Goal: Information Seeking & Learning: Learn about a topic

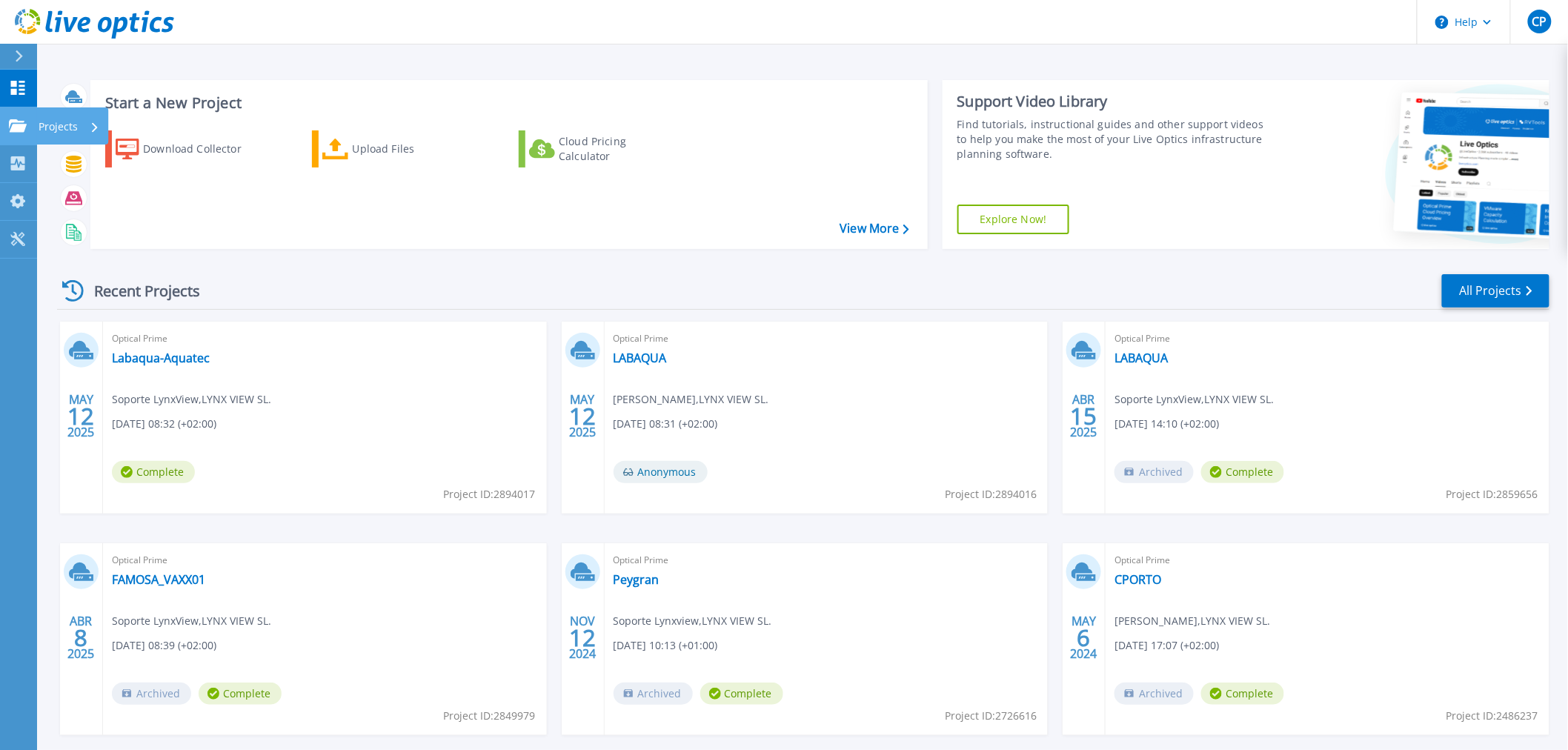
click at [15, 128] on icon at bounding box center [17, 126] width 17 height 13
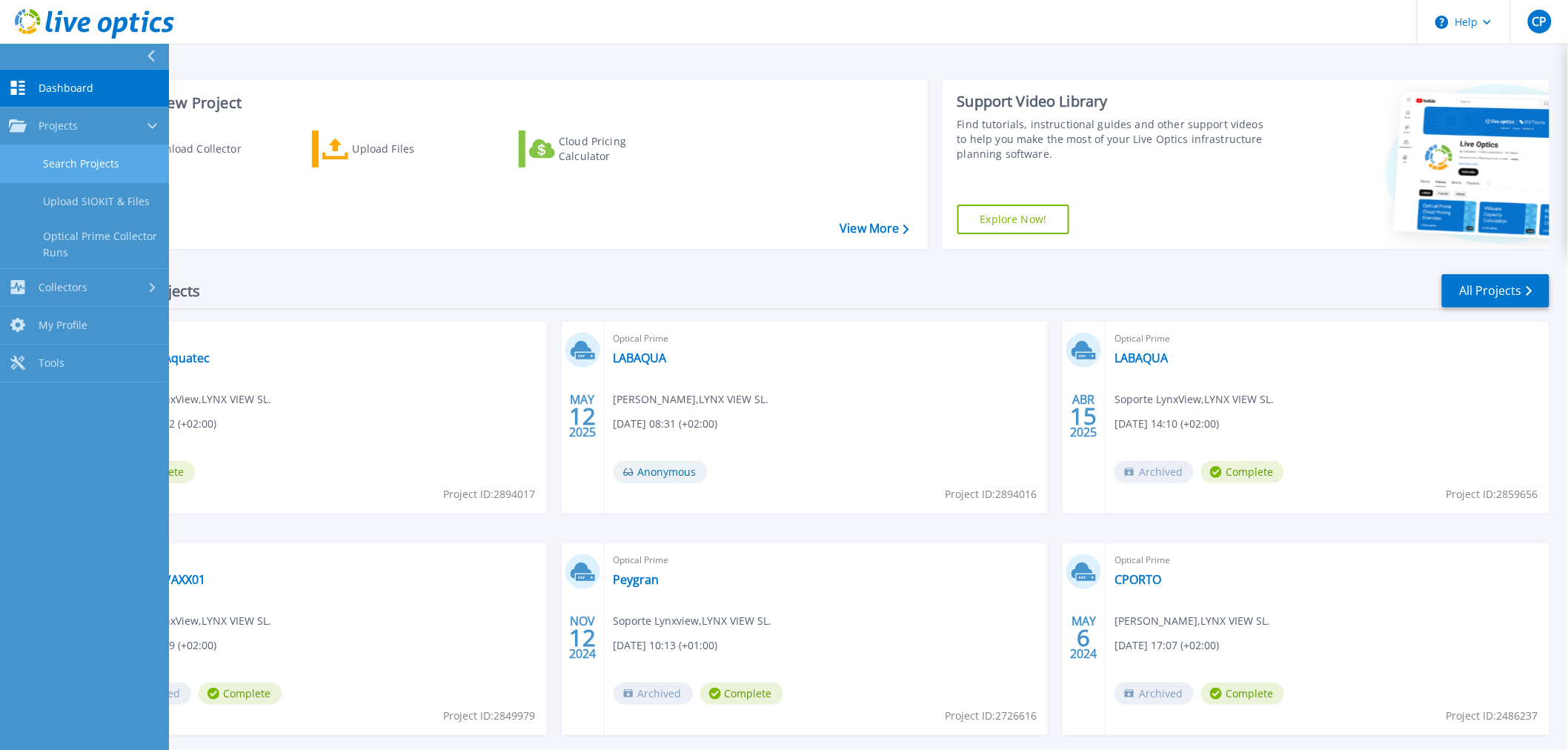
click at [82, 163] on link "Search Projects" at bounding box center [84, 164] width 169 height 38
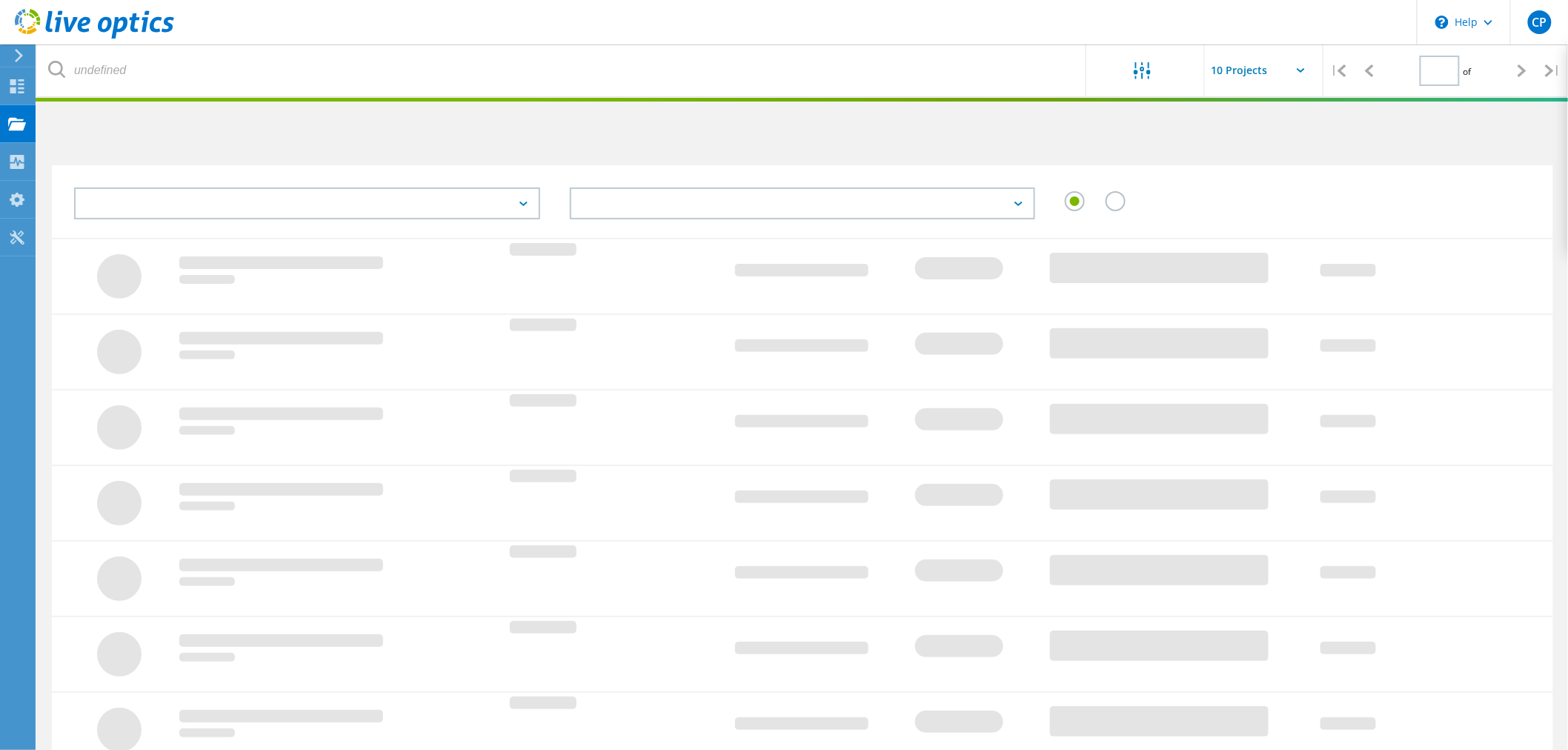
type input "1"
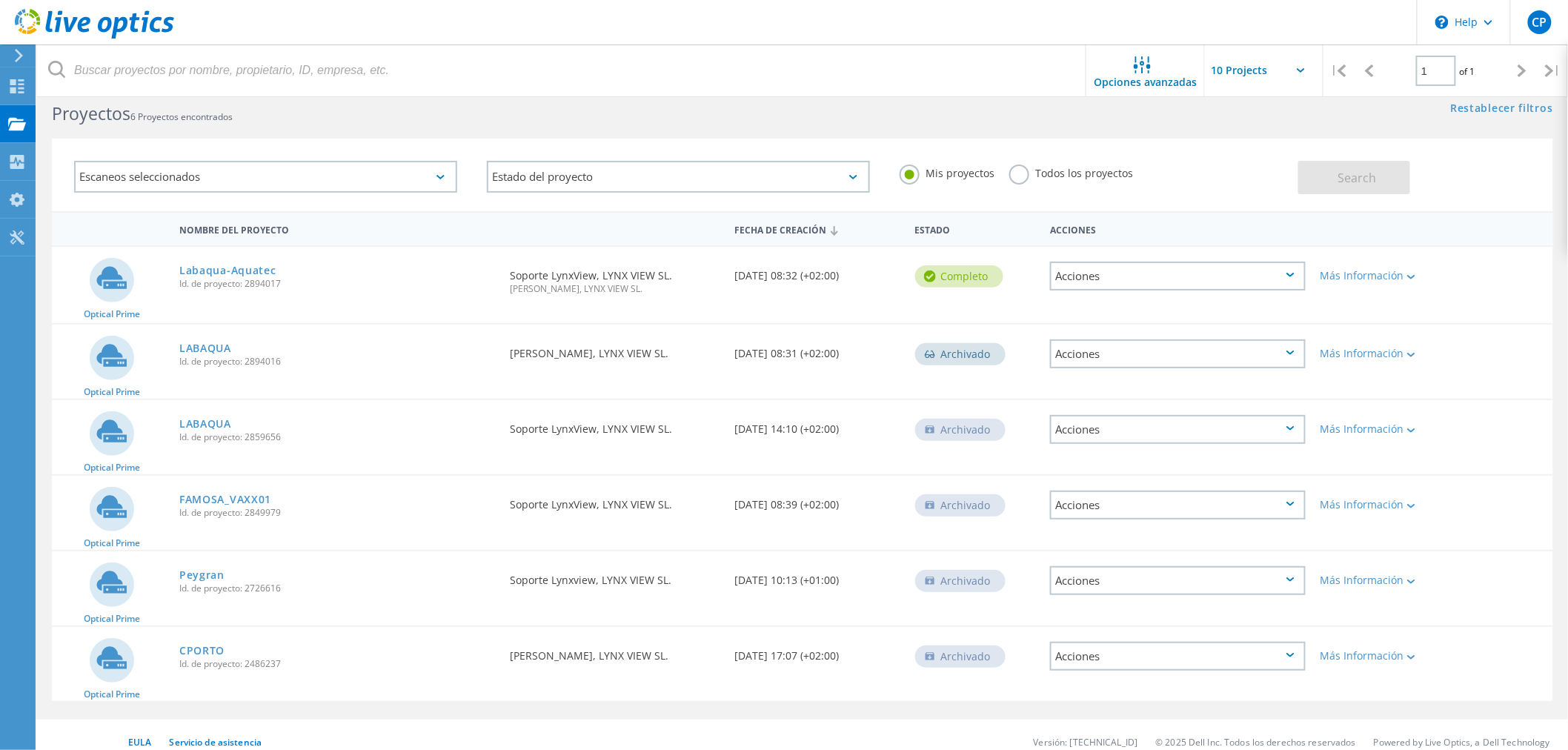
scroll to position [40, 0]
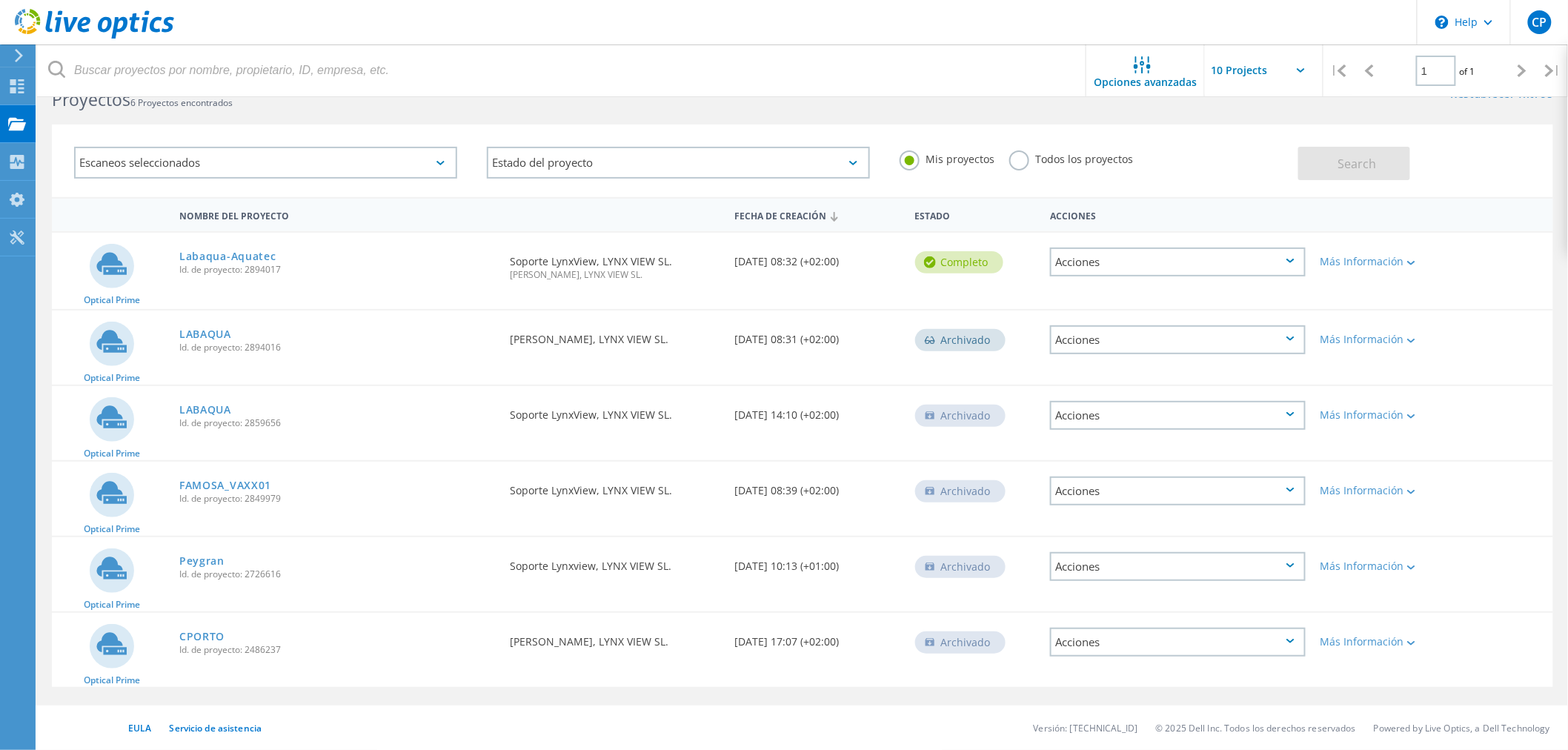
click at [1017, 157] on label "Todos los proyectos" at bounding box center [1071, 158] width 124 height 14
click at [0, 0] on input "Todos los proyectos" at bounding box center [0, 0] width 0 height 0
click at [1363, 159] on span "Search" at bounding box center [1357, 163] width 39 height 17
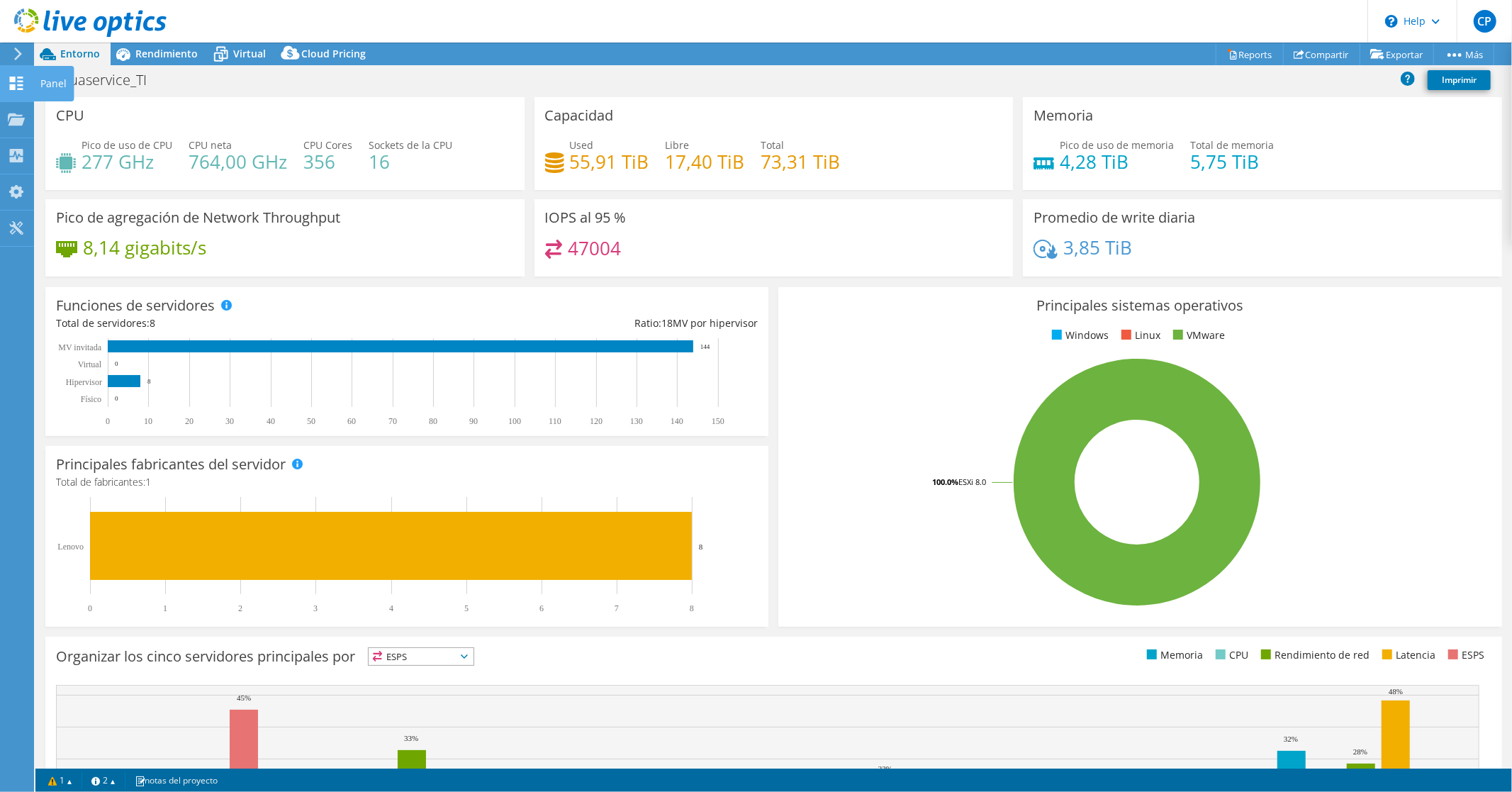
click at [12, 89] on use at bounding box center [17, 83] width 14 height 14
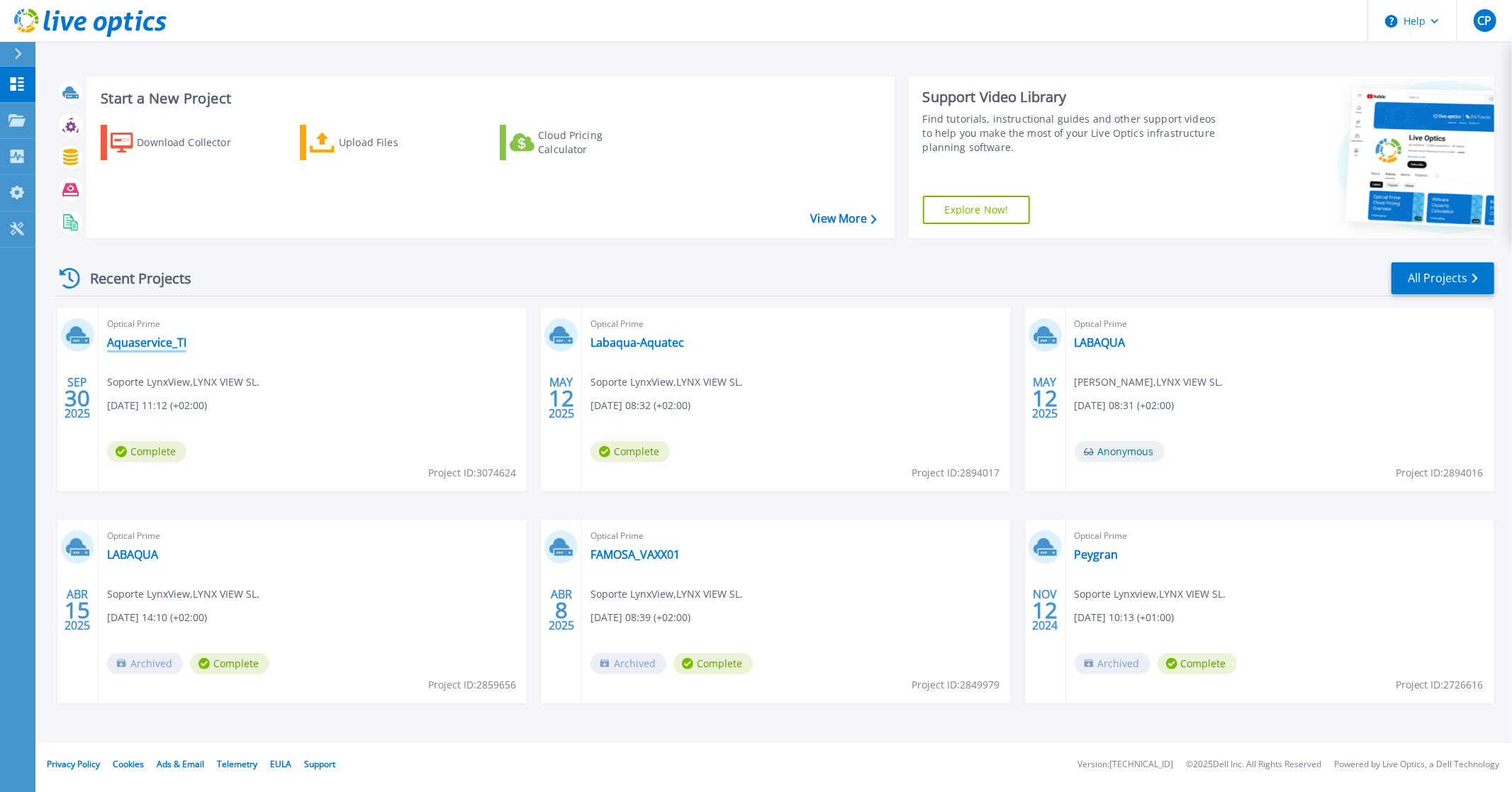
click at [149, 344] on link "Aquaservice_TI" at bounding box center [146, 342] width 80 height 14
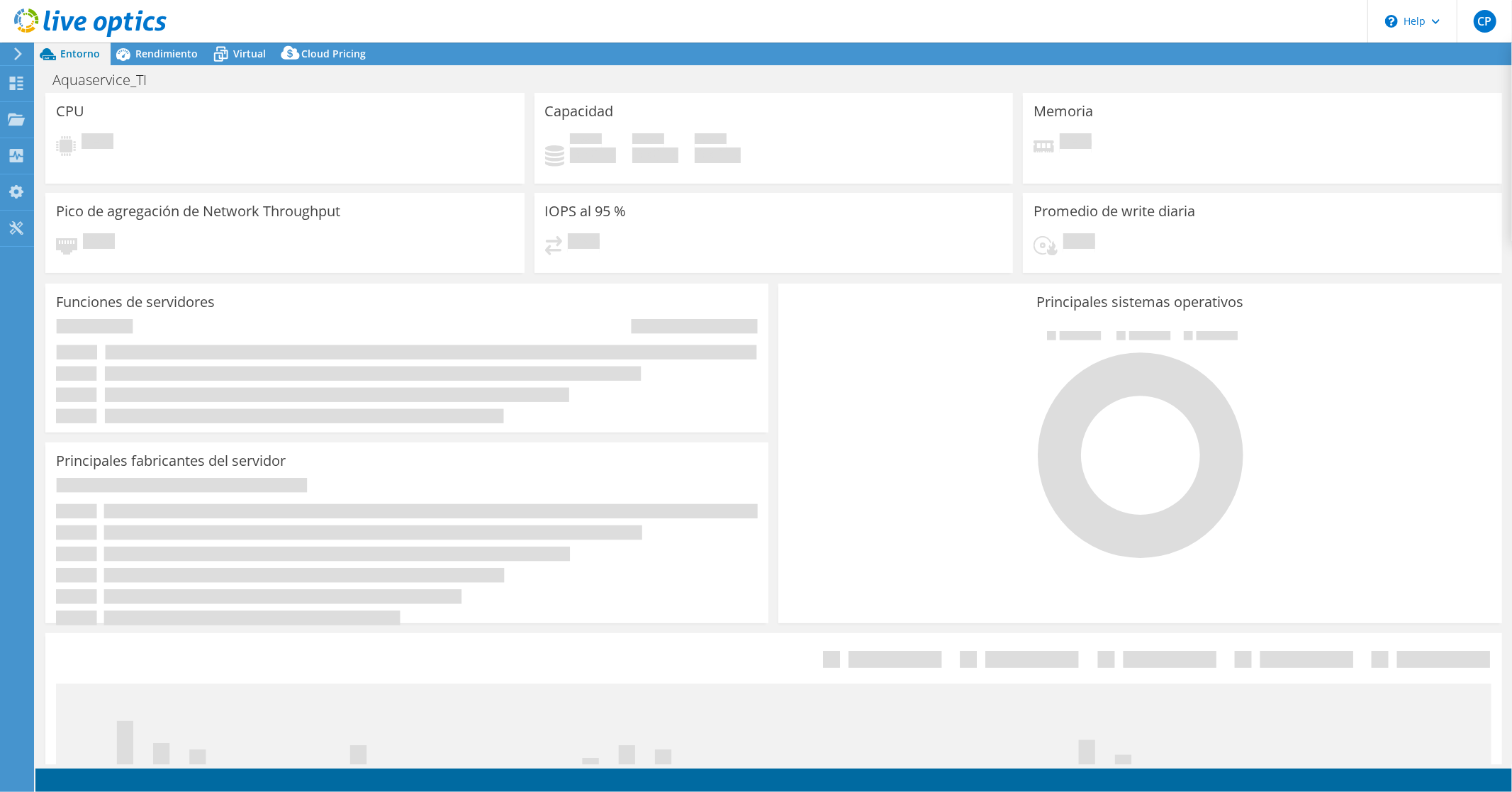
select select "USD"
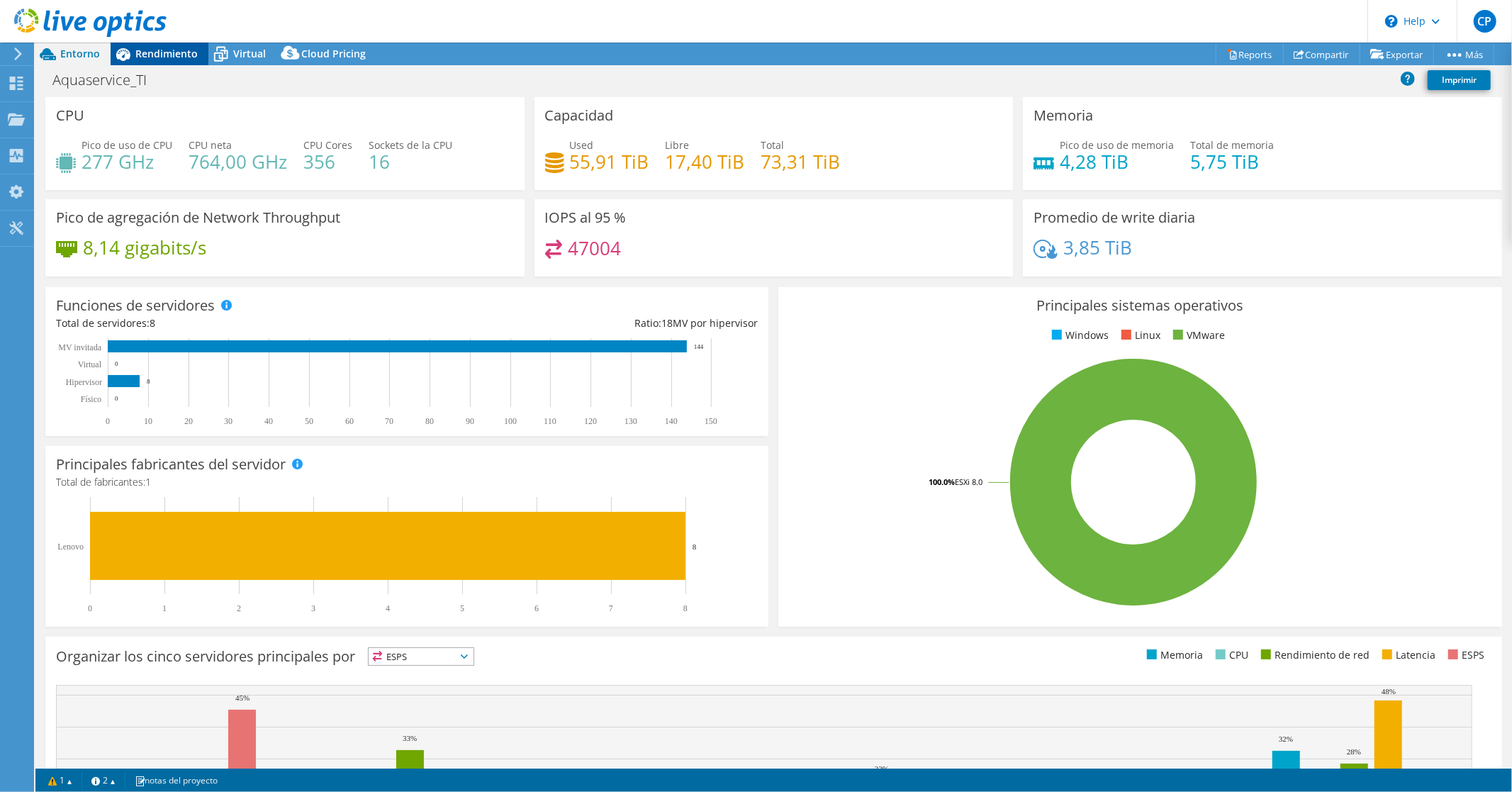
click at [144, 54] on span "Rendimiento" at bounding box center [167, 54] width 62 height 14
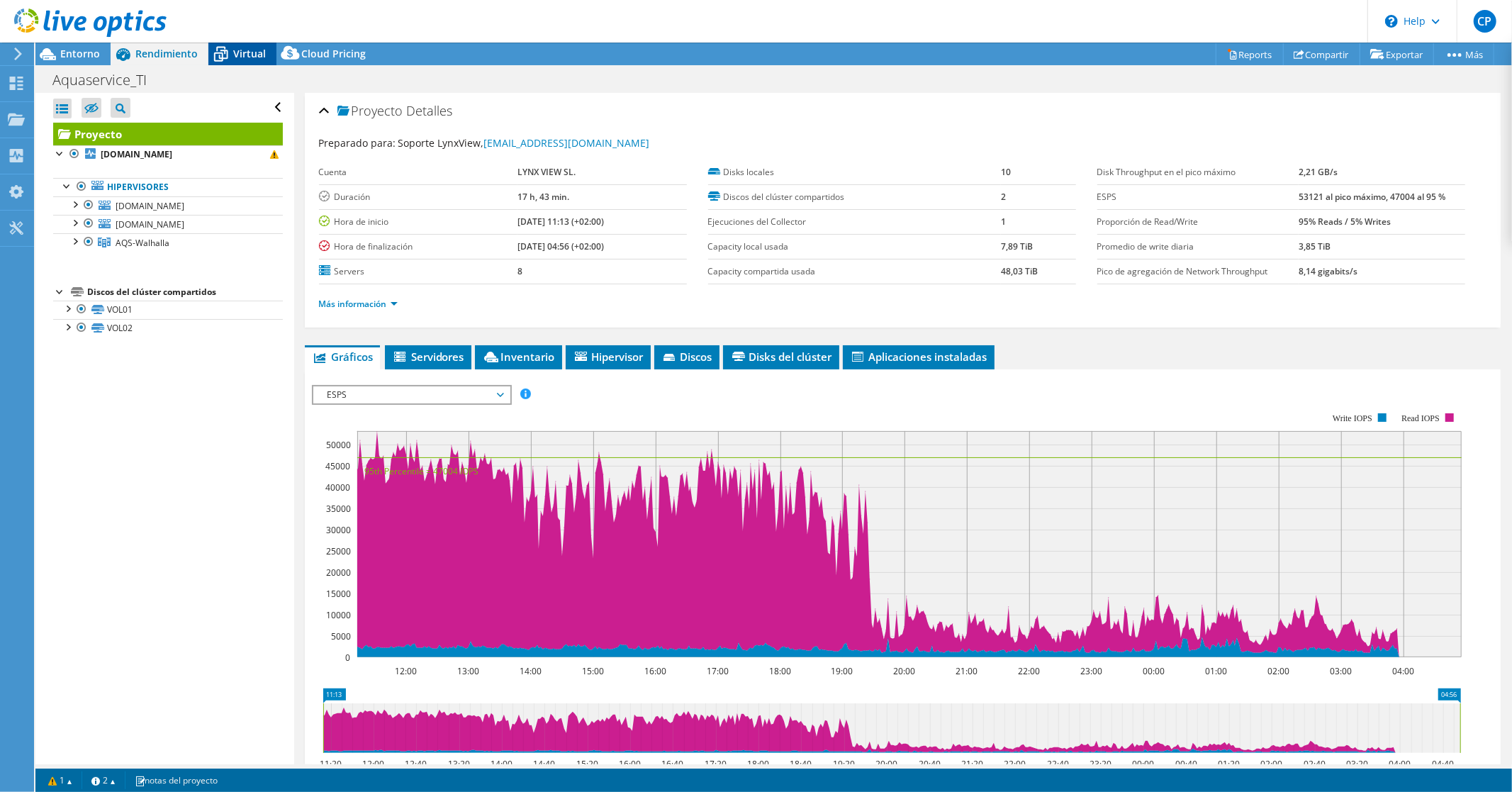
click at [223, 52] on icon at bounding box center [221, 54] width 25 height 25
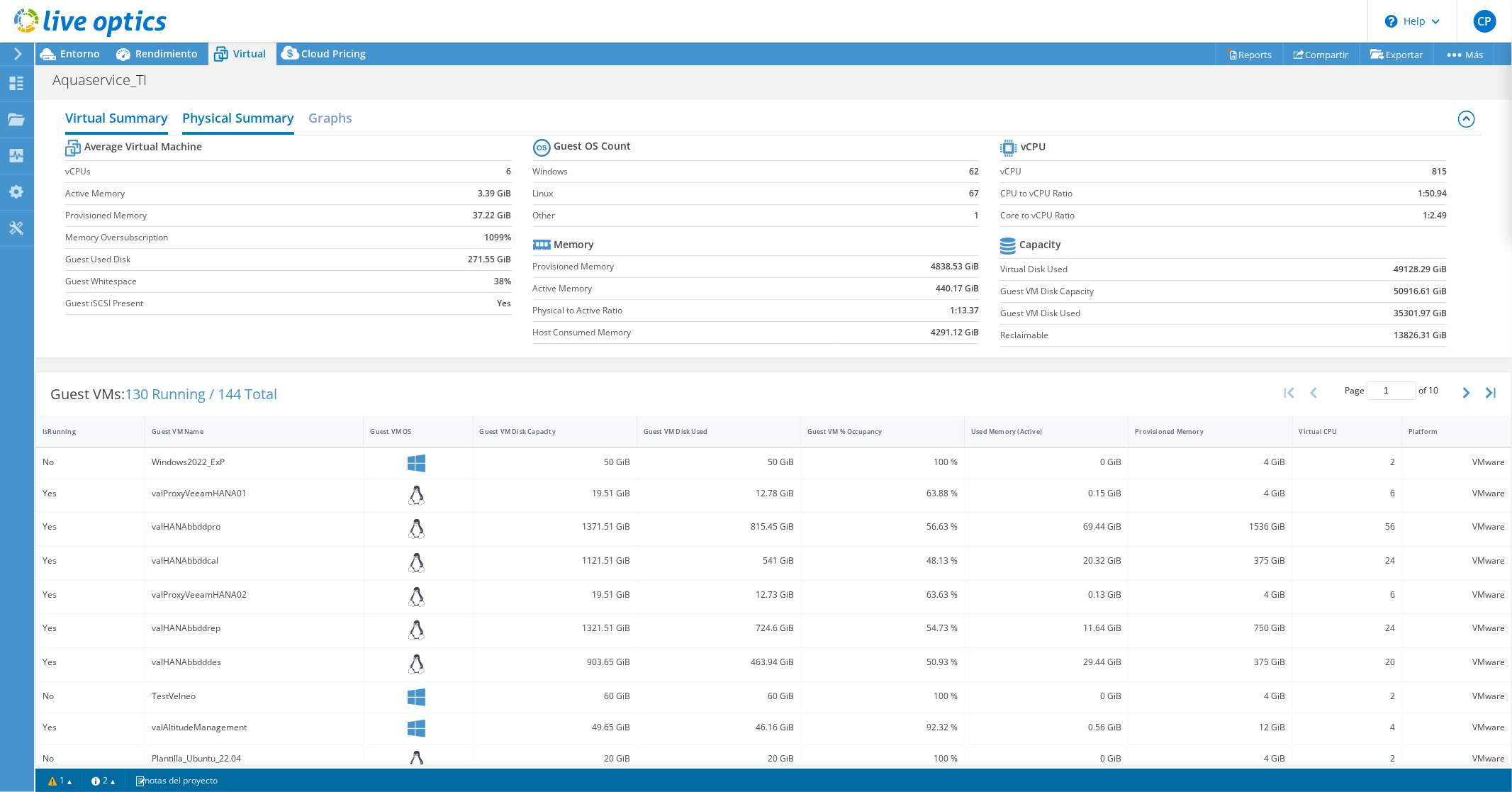
click at [216, 115] on h2 "Physical Summary" at bounding box center [238, 118] width 112 height 31
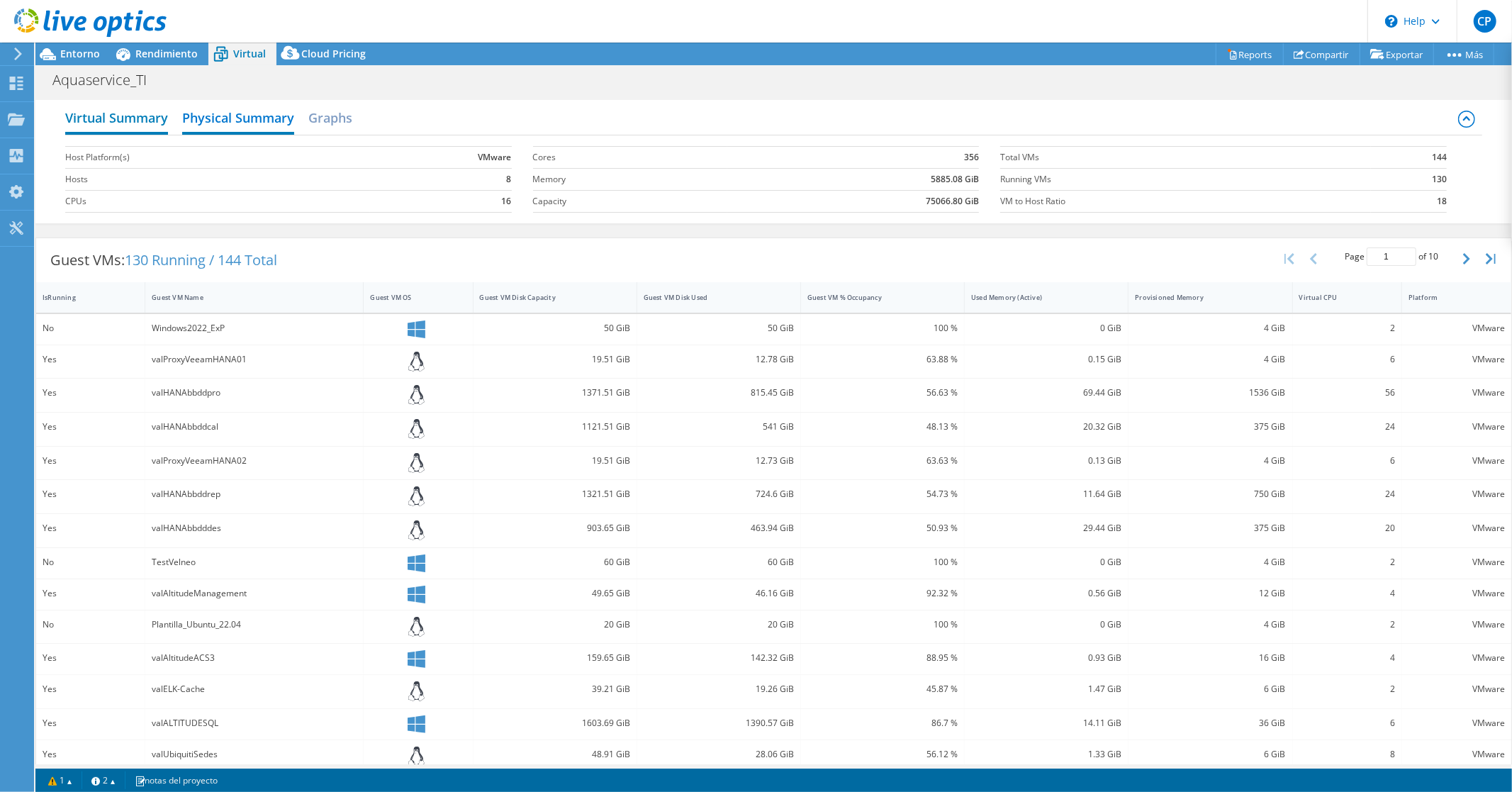
click at [121, 125] on h2 "Virtual Summary" at bounding box center [117, 118] width 103 height 31
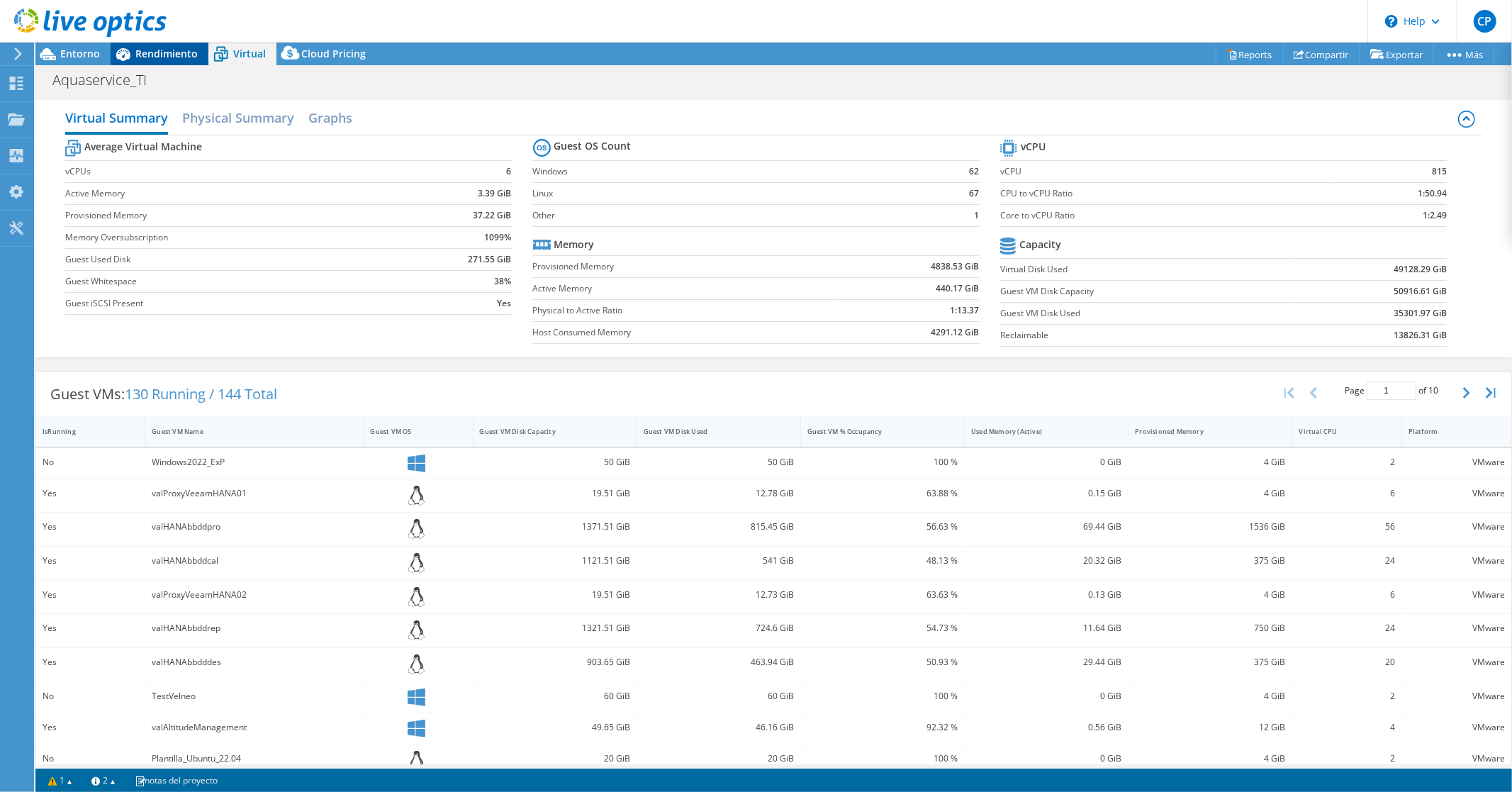
click at [140, 52] on span "Rendimiento" at bounding box center [167, 54] width 62 height 14
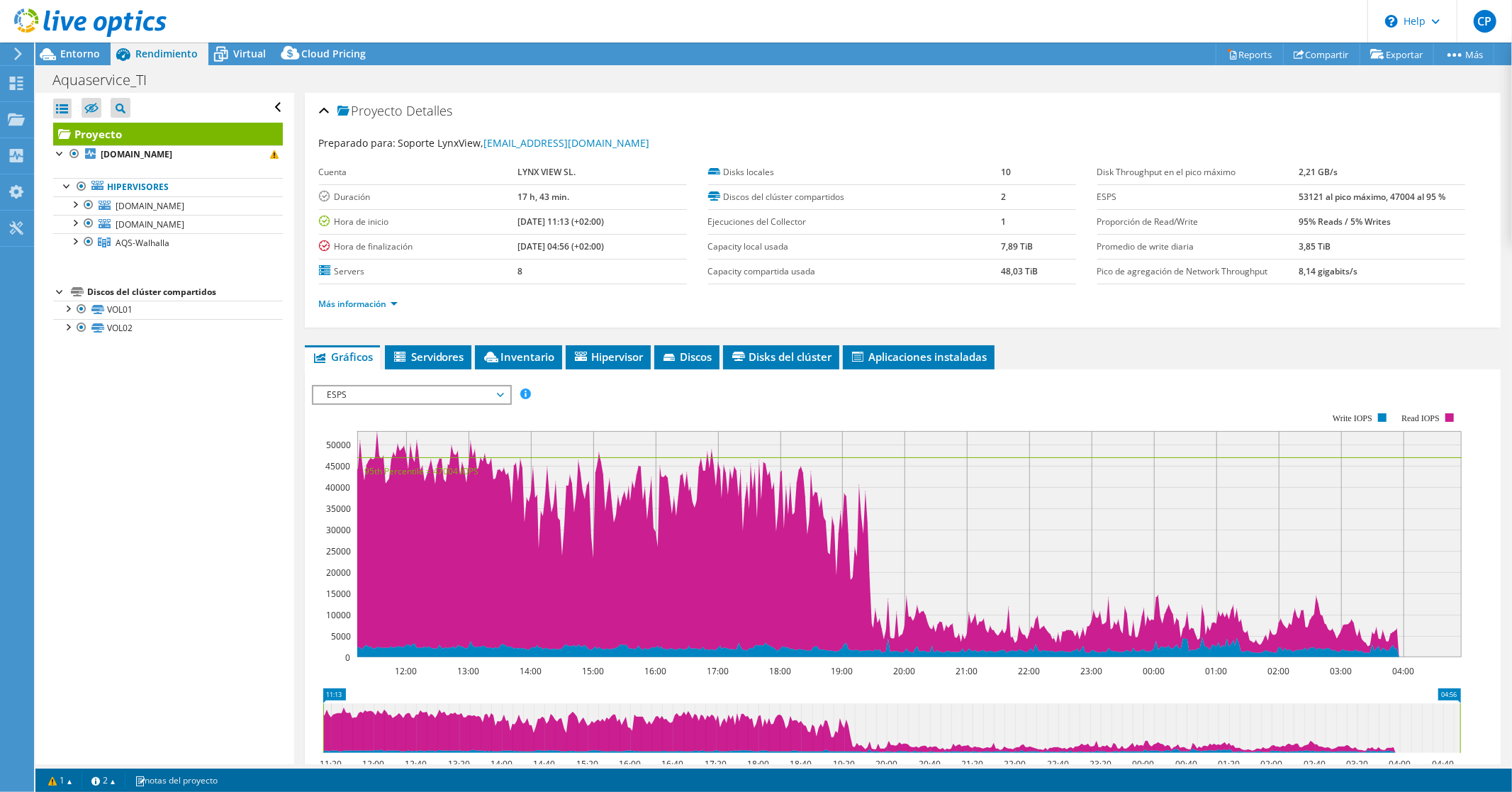
click at [415, 391] on span "ESPS" at bounding box center [412, 395] width 182 height 17
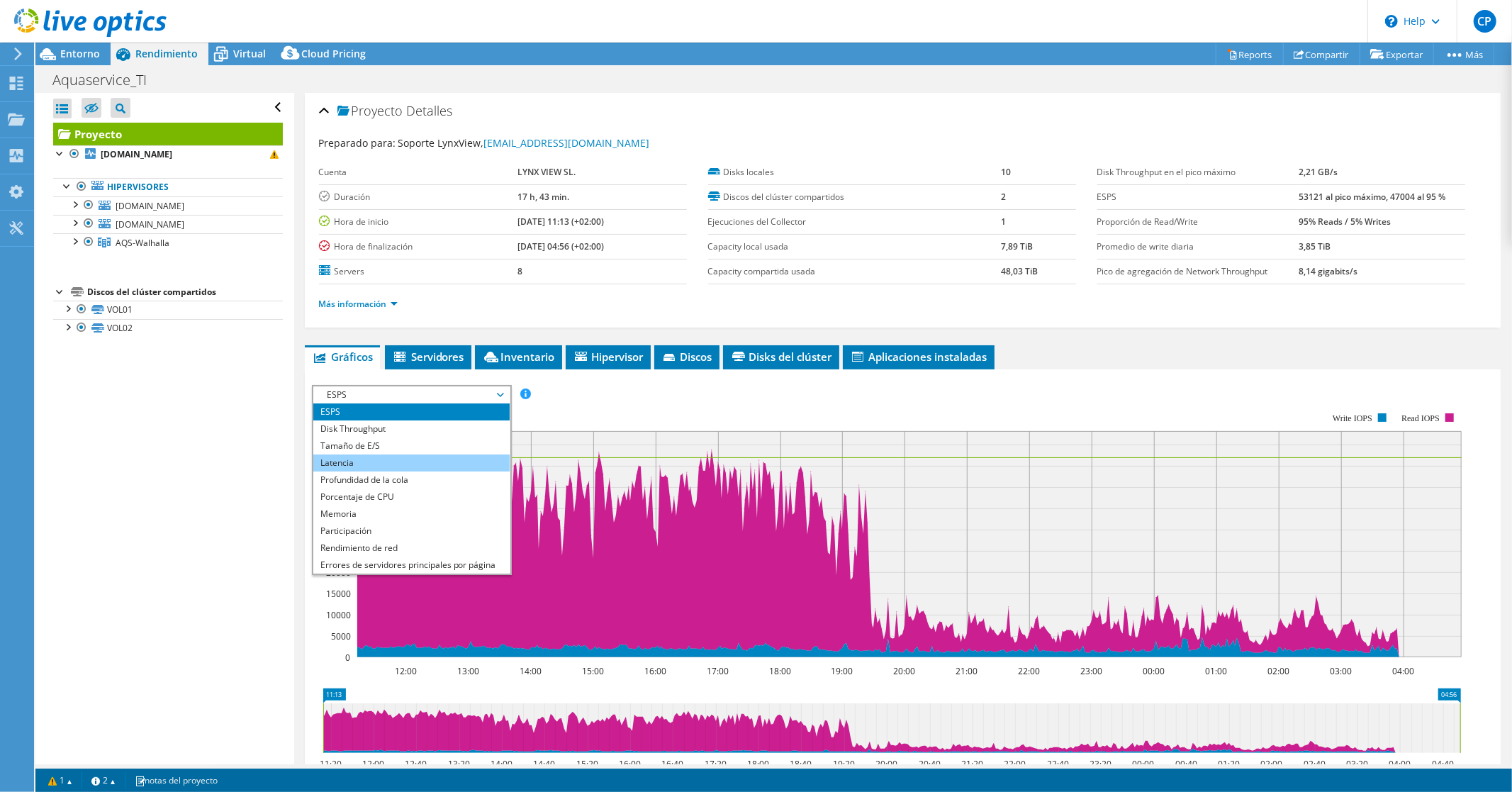
click at [363, 455] on li "Latencia" at bounding box center [411, 463] width 196 height 17
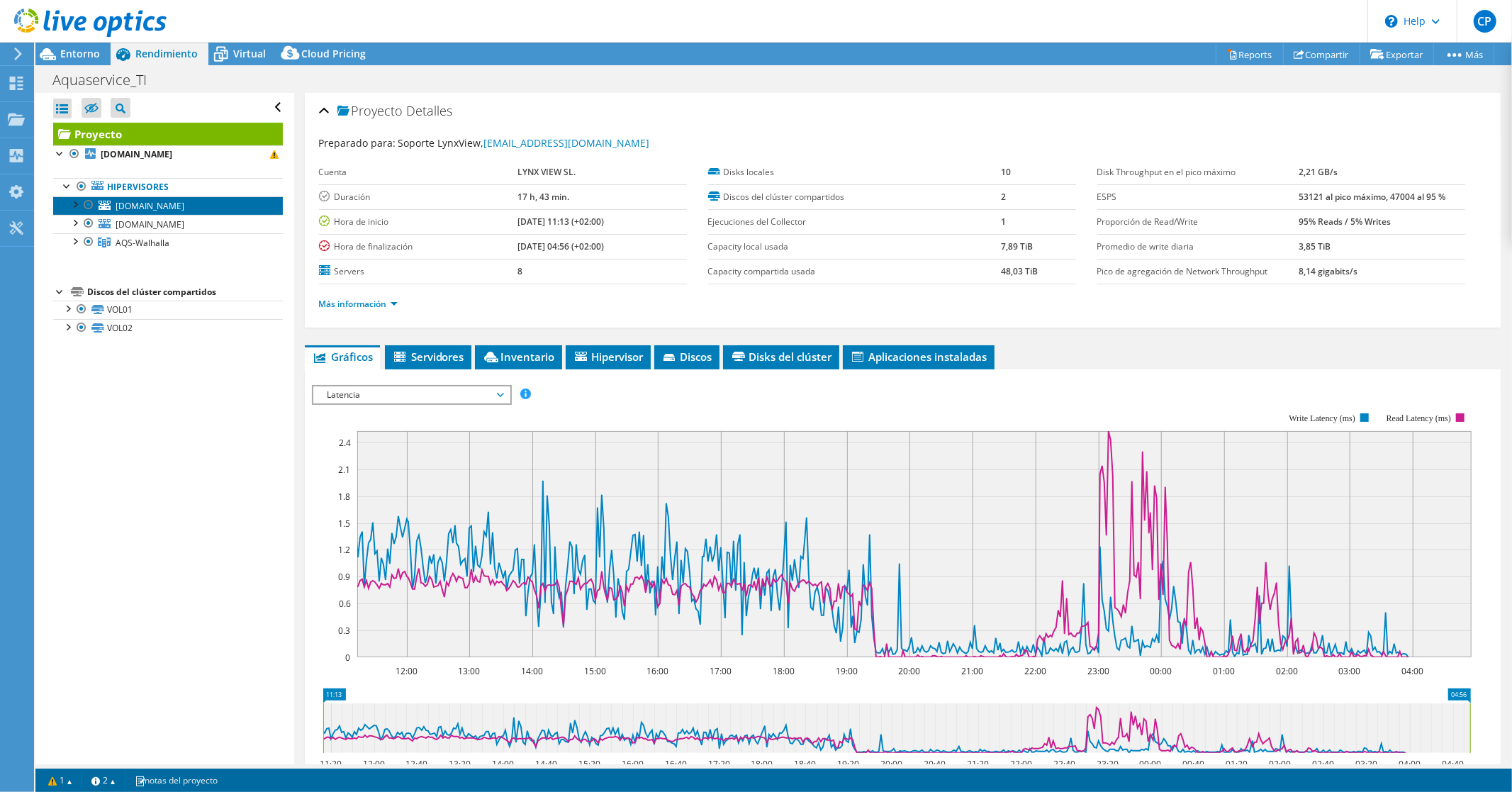
click at [184, 201] on span "[DOMAIN_NAME]" at bounding box center [149, 206] width 69 height 12
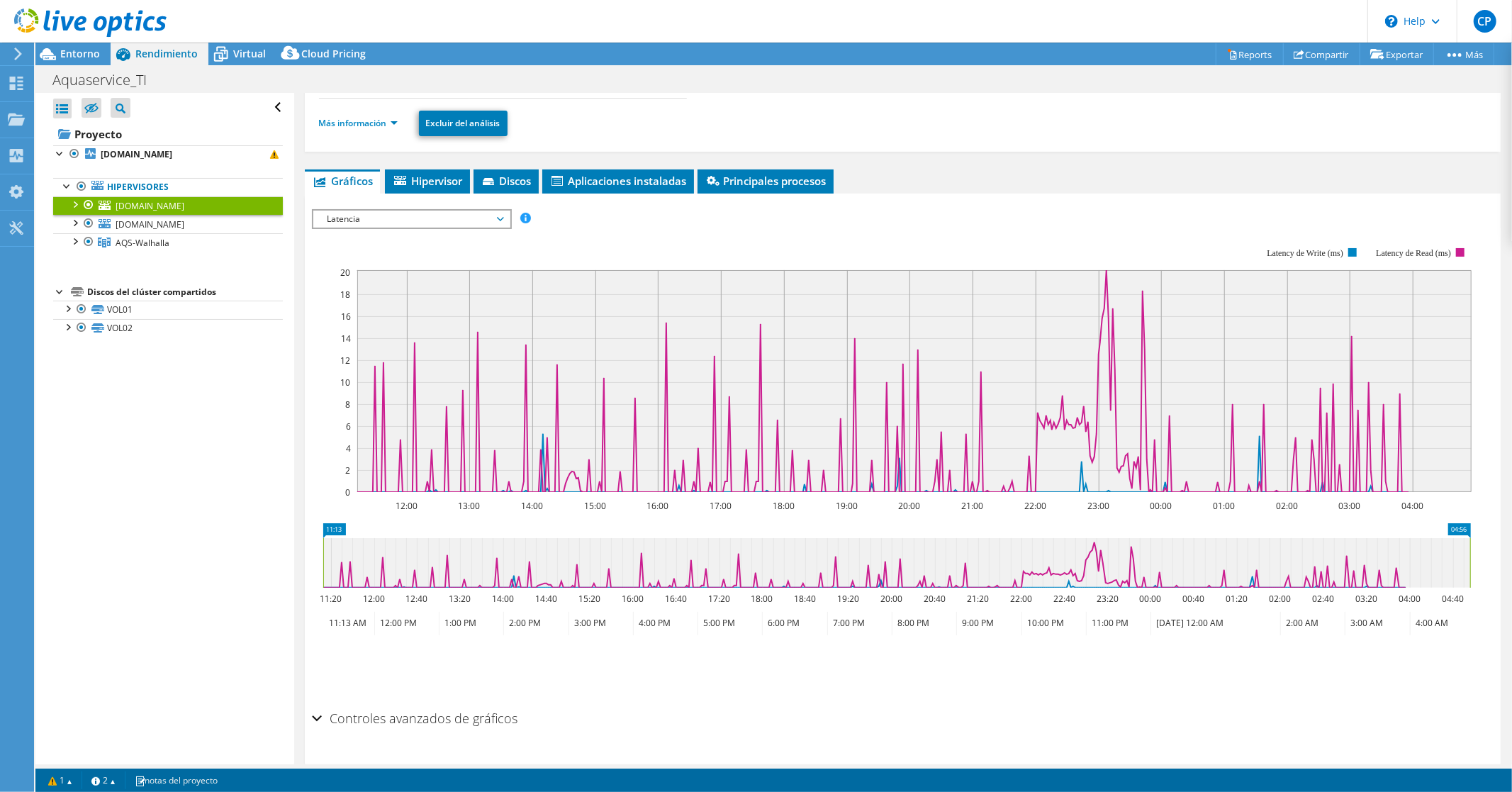
scroll to position [158, 0]
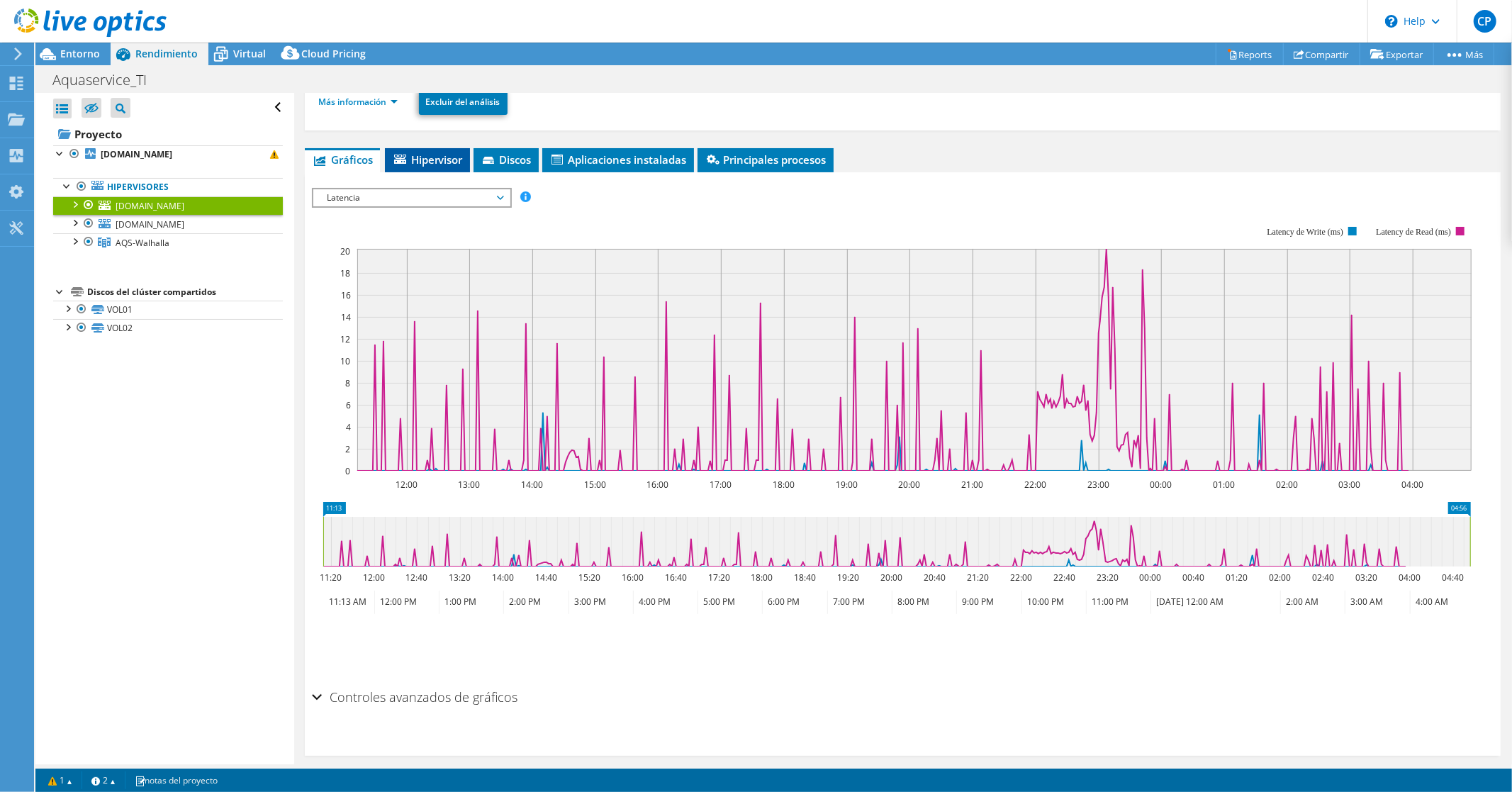
click at [413, 154] on span "Hipervisor" at bounding box center [427, 159] width 71 height 14
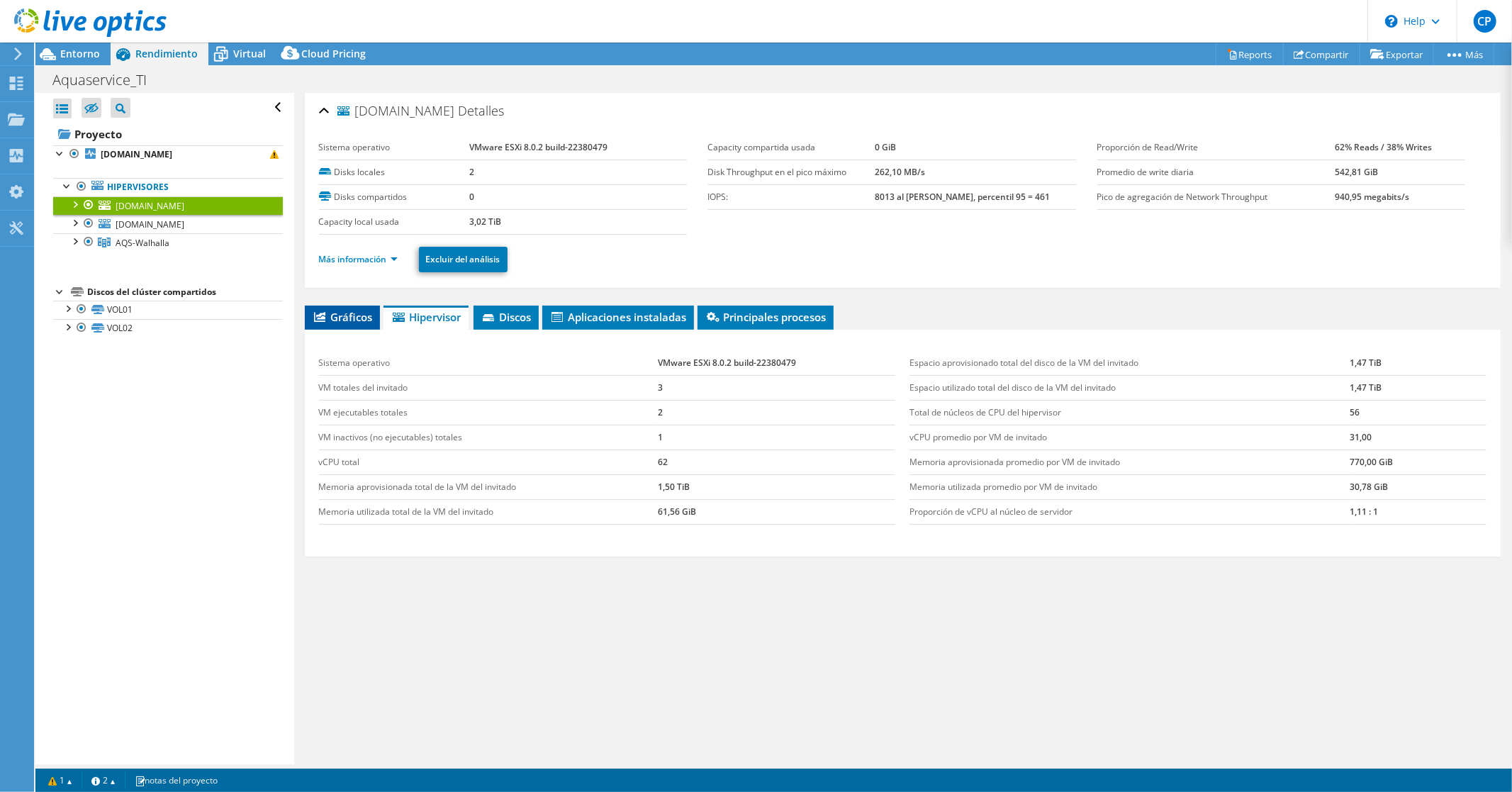
click at [338, 326] on li "Gráficos" at bounding box center [342, 318] width 75 height 24
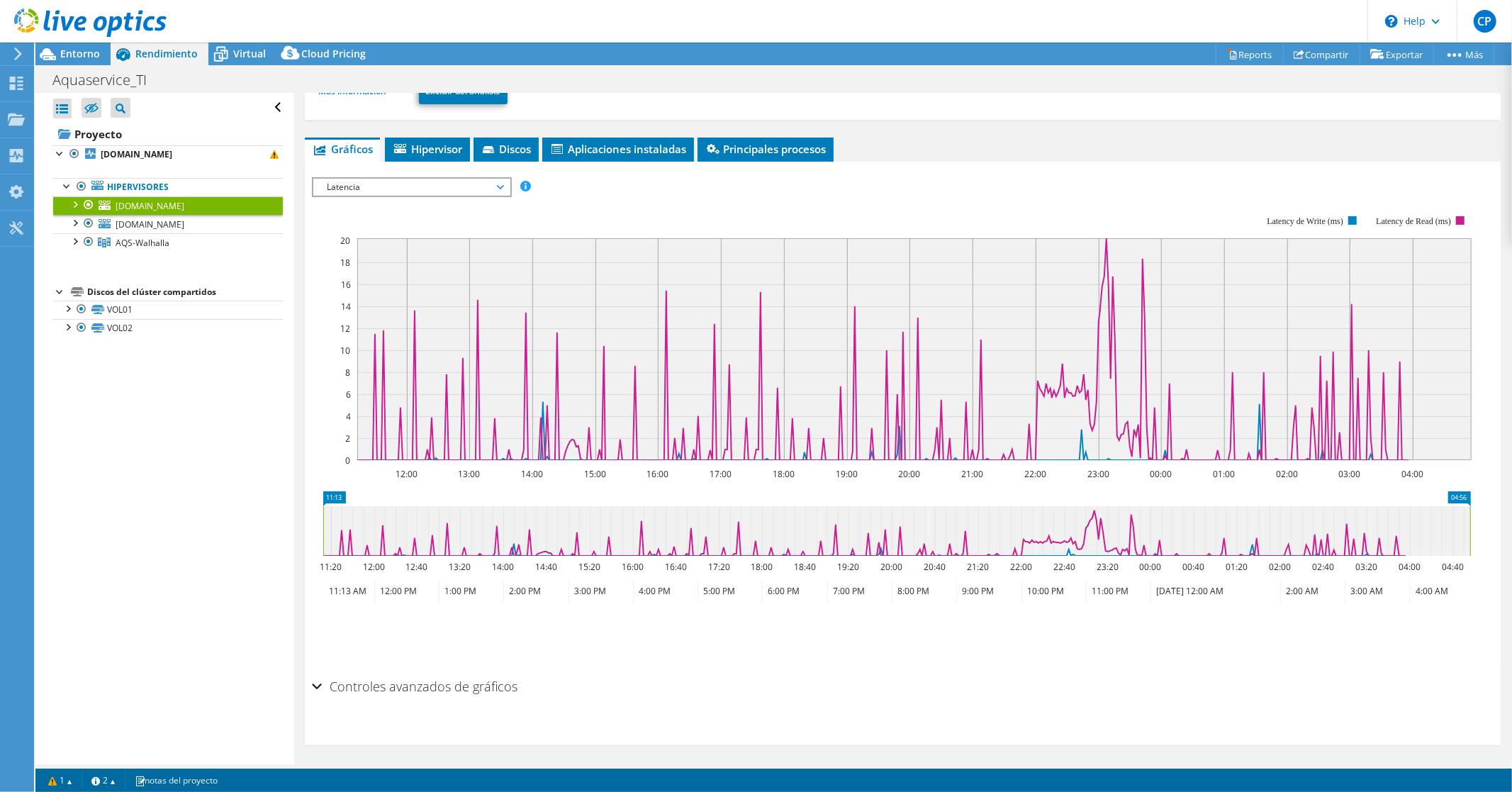
scroll to position [171, 0]
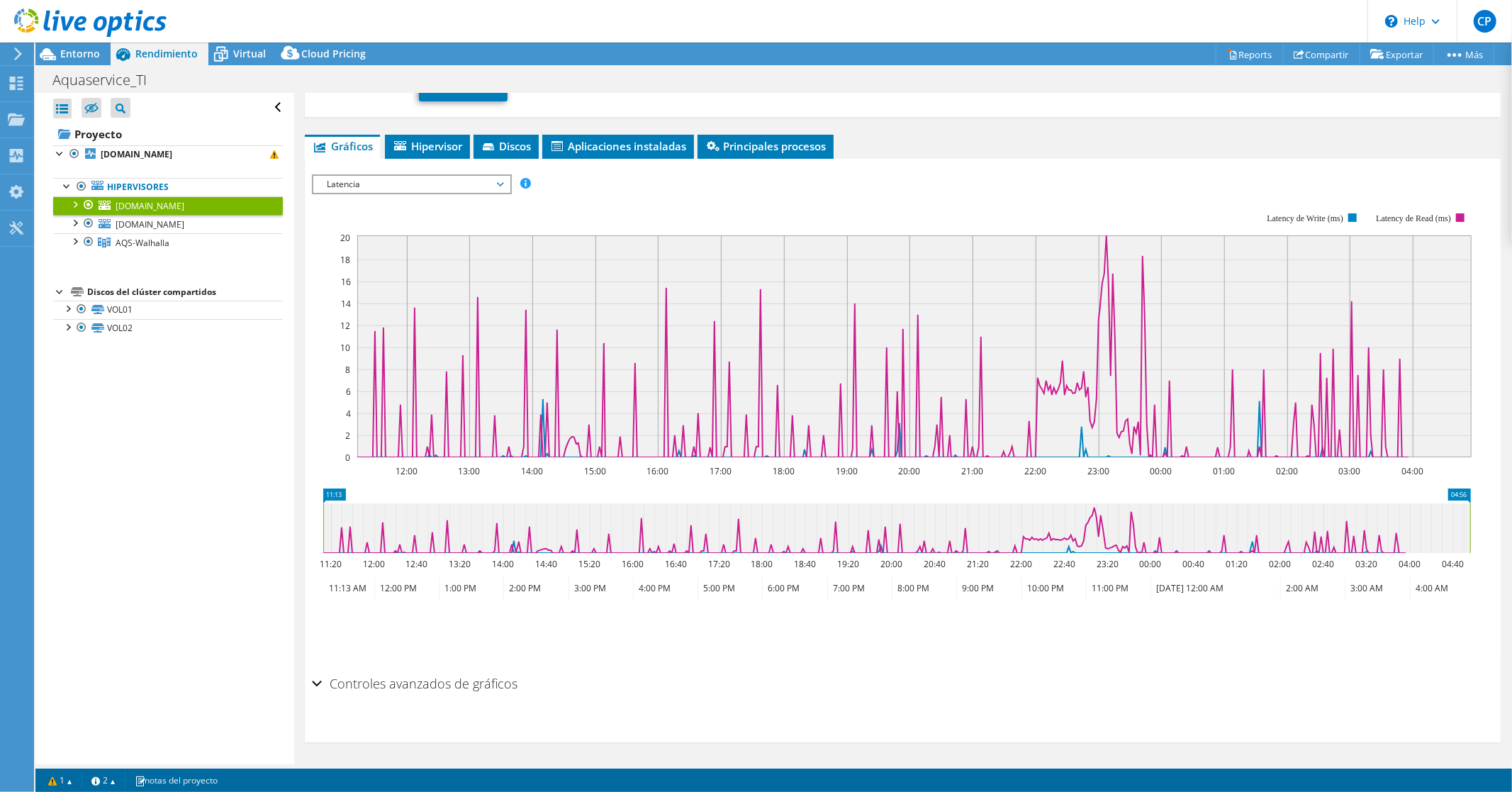
click at [406, 687] on h2 "Controles avanzados de gráficos" at bounding box center [415, 684] width 206 height 28
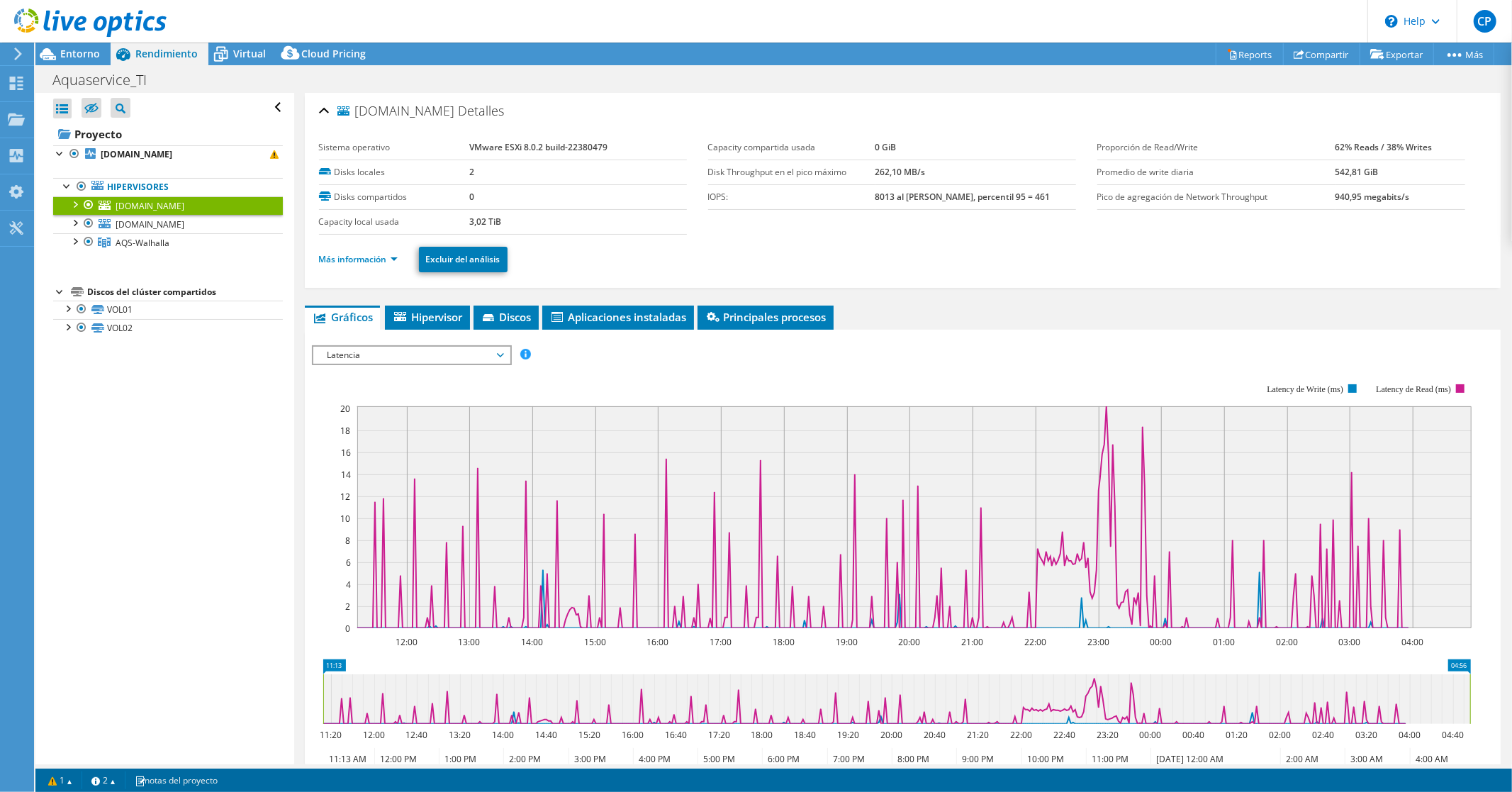
scroll to position [79, 0]
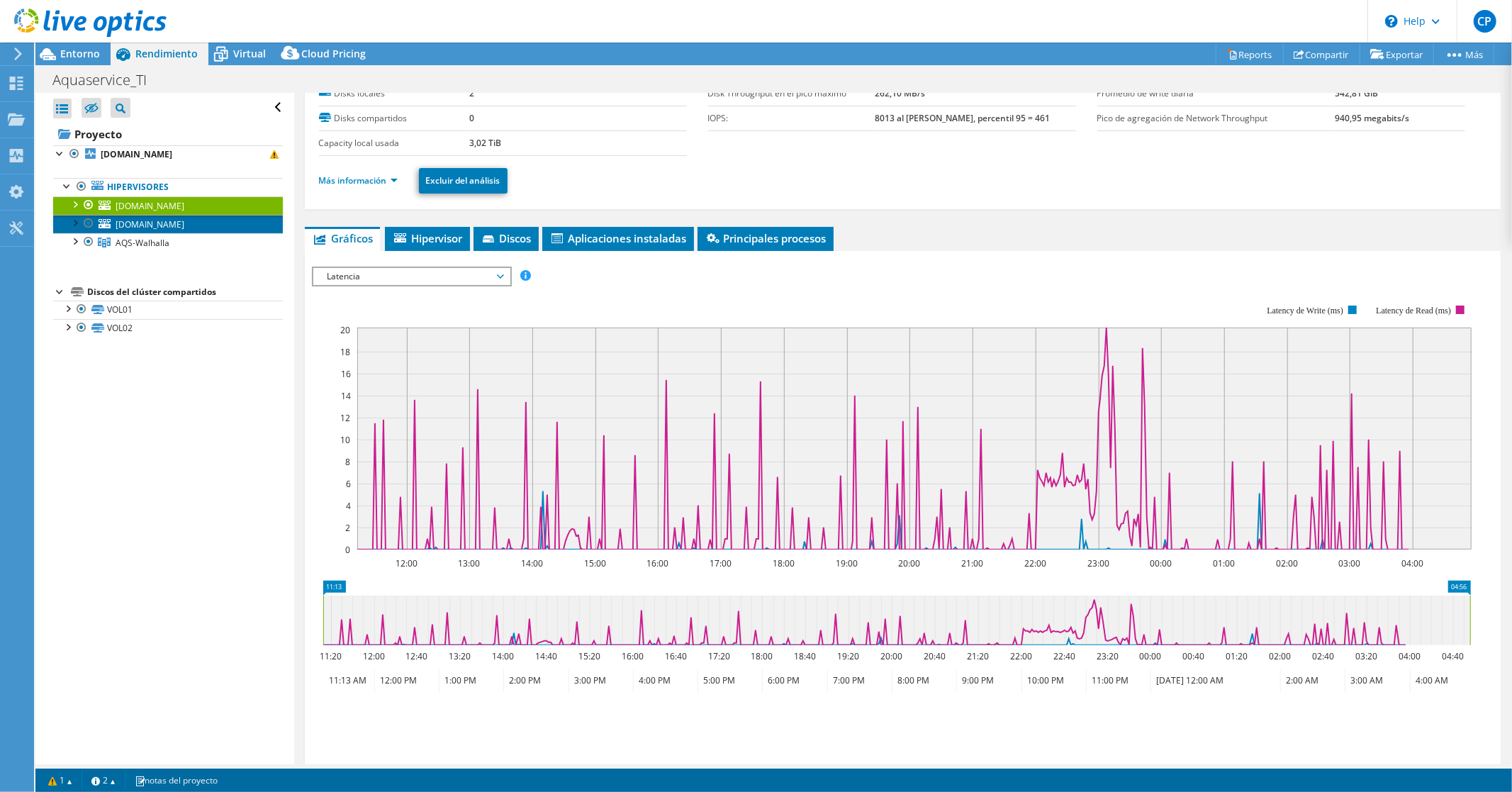
click at [184, 223] on span "[DOMAIN_NAME]" at bounding box center [149, 225] width 69 height 12
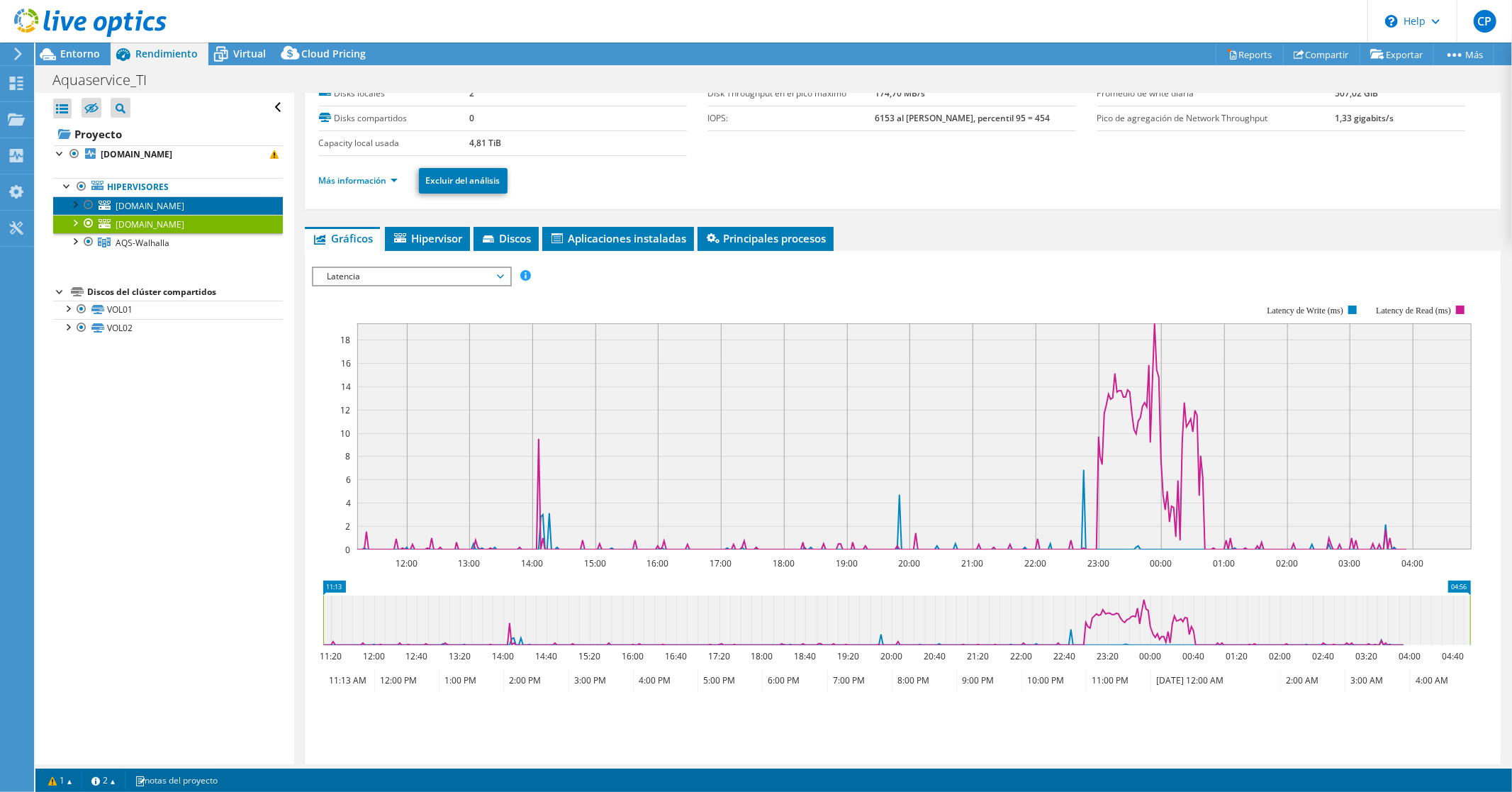
click at [184, 209] on span "[DOMAIN_NAME]" at bounding box center [149, 206] width 69 height 12
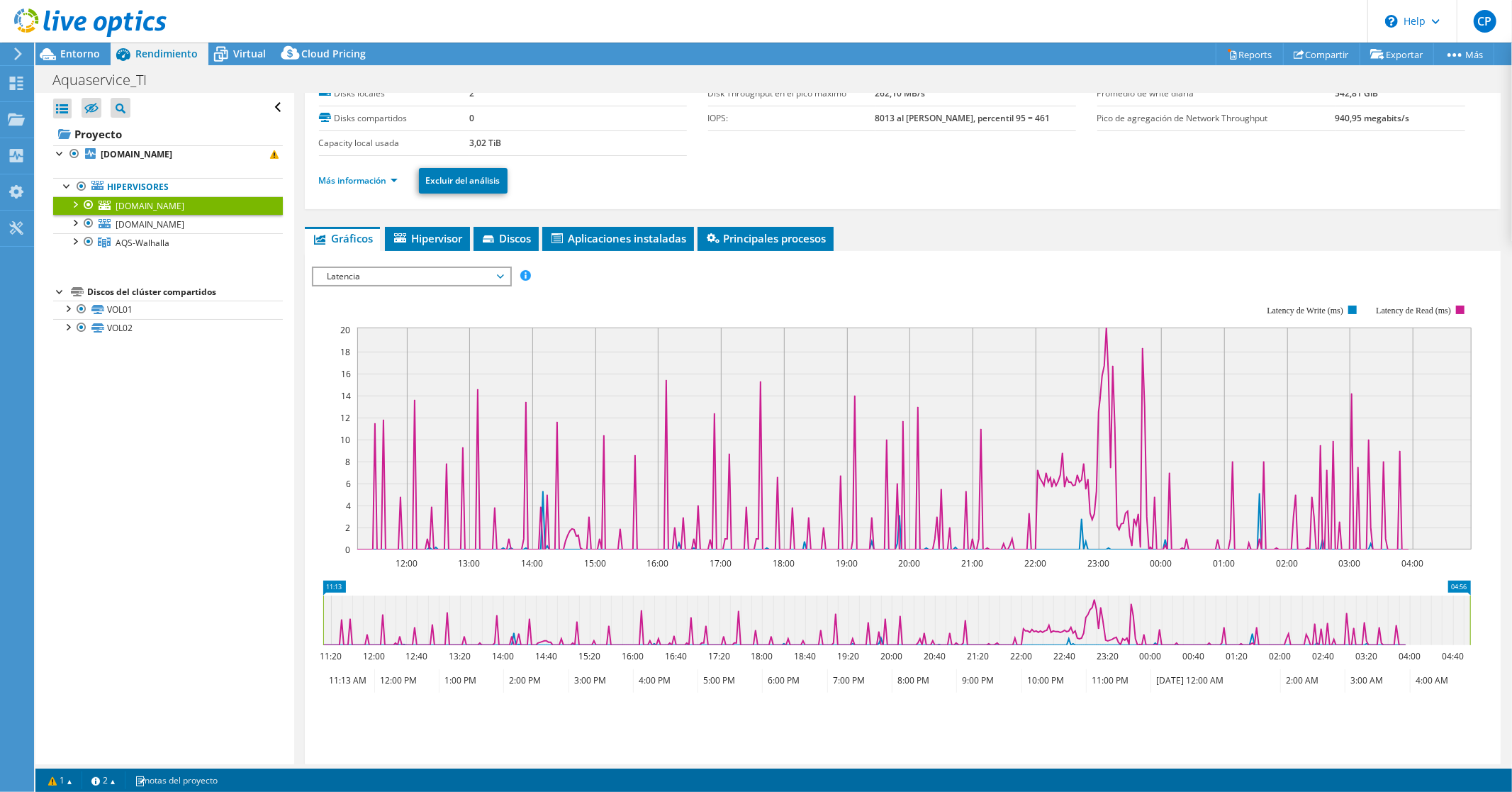
click at [748, 237] on span "Principales procesos" at bounding box center [765, 238] width 122 height 14
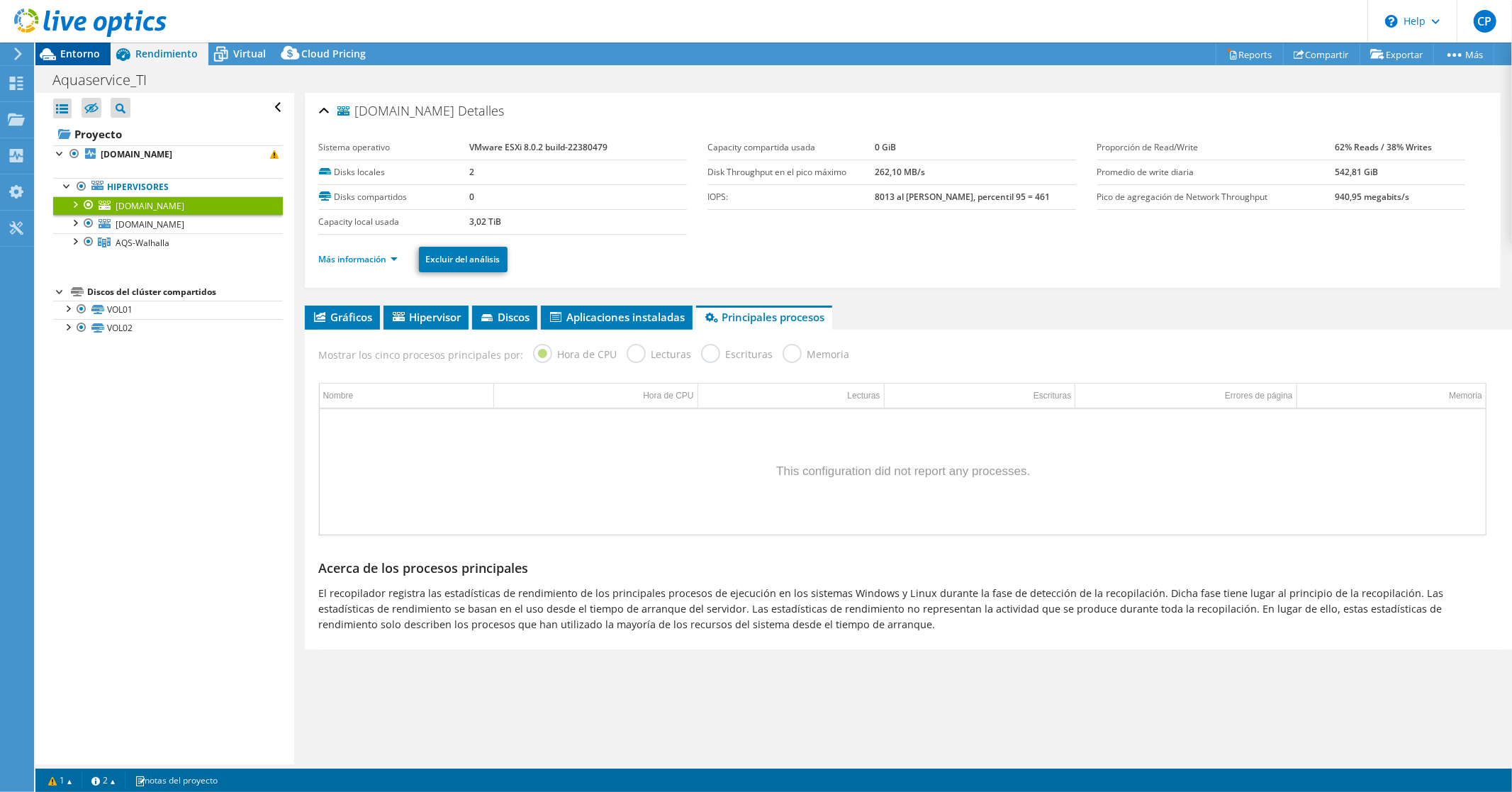
click at [93, 51] on span "Entorno" at bounding box center [80, 54] width 39 height 14
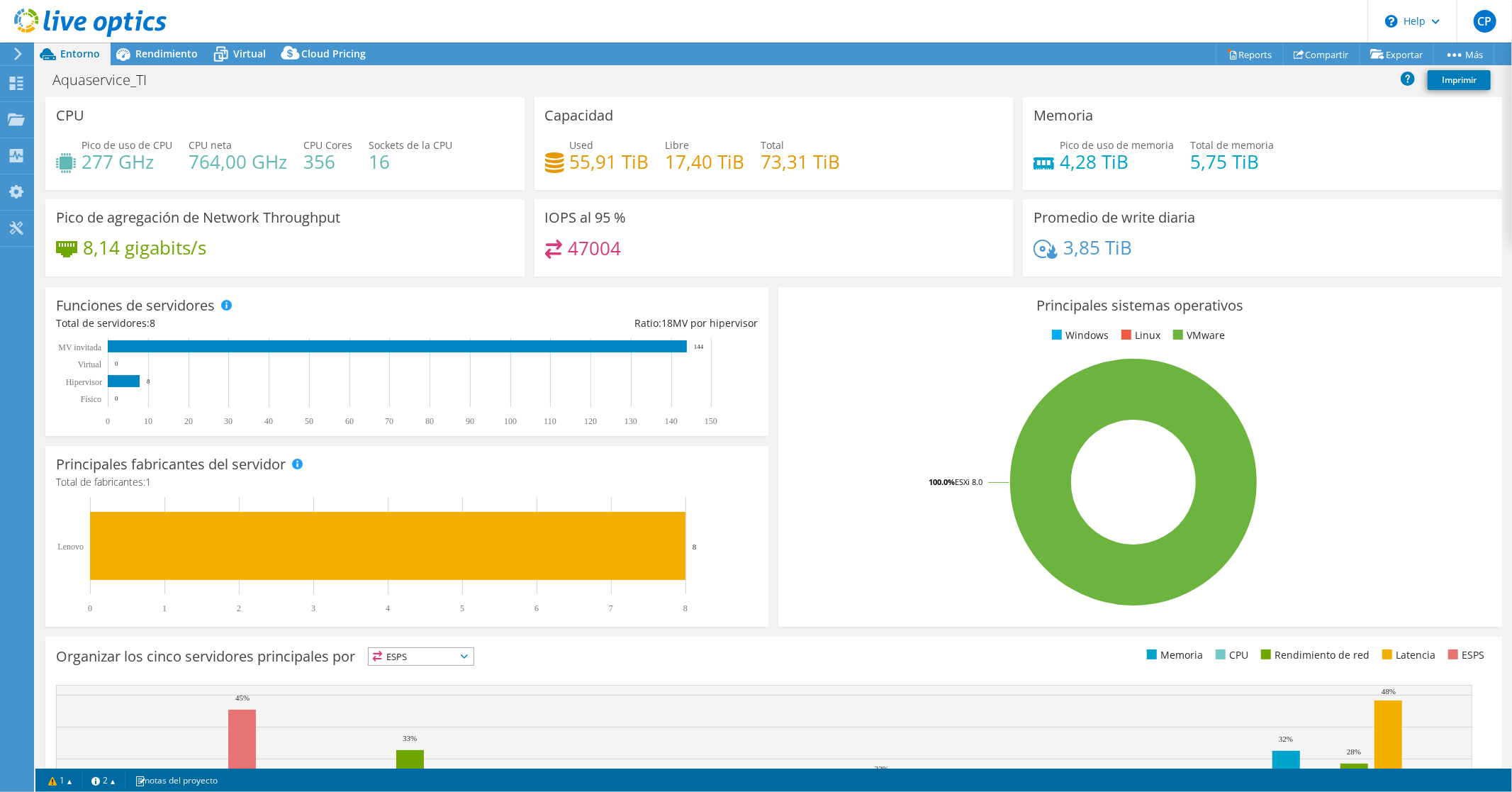
click at [18, 51] on use at bounding box center [18, 54] width 8 height 13
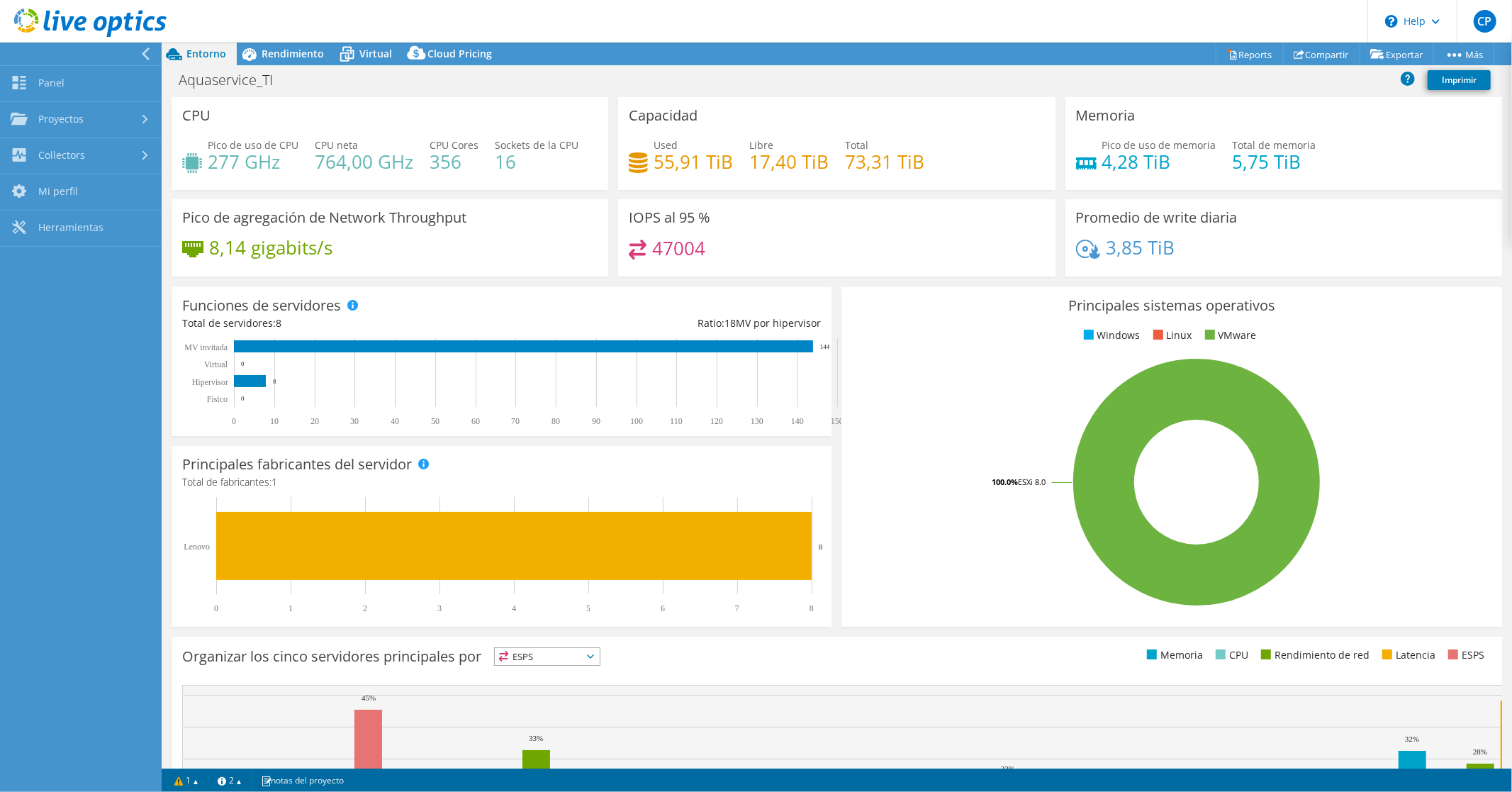
click at [82, 456] on nav "Panel Proyectos Buscar proyectos Upload SIOKIT & Files Ejecuciones del recopila…" at bounding box center [80, 417] width 162 height 750
click at [1234, 58] on link "Reports" at bounding box center [1250, 54] width 68 height 22
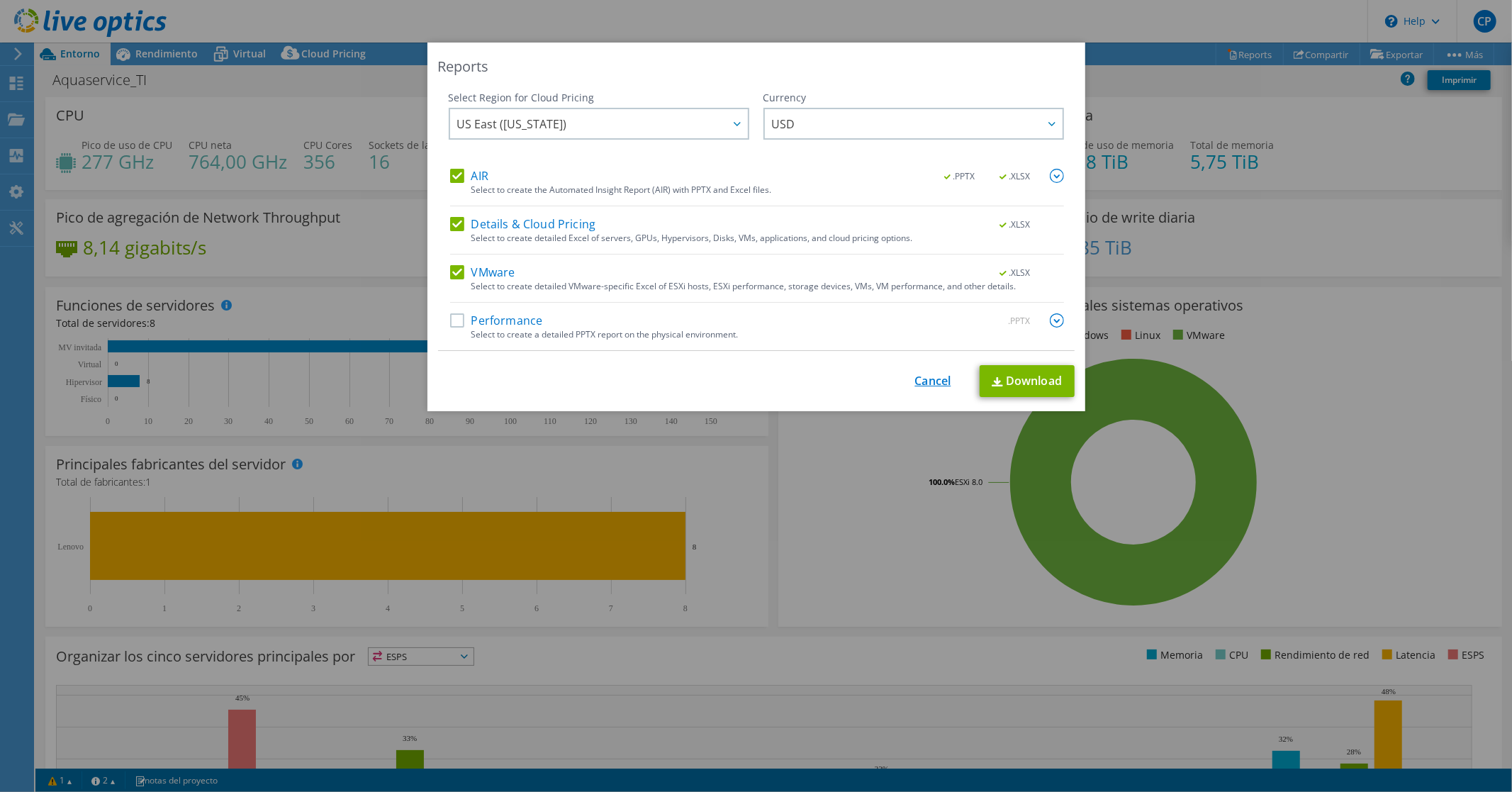
click at [927, 384] on link "Cancel" at bounding box center [933, 382] width 36 height 14
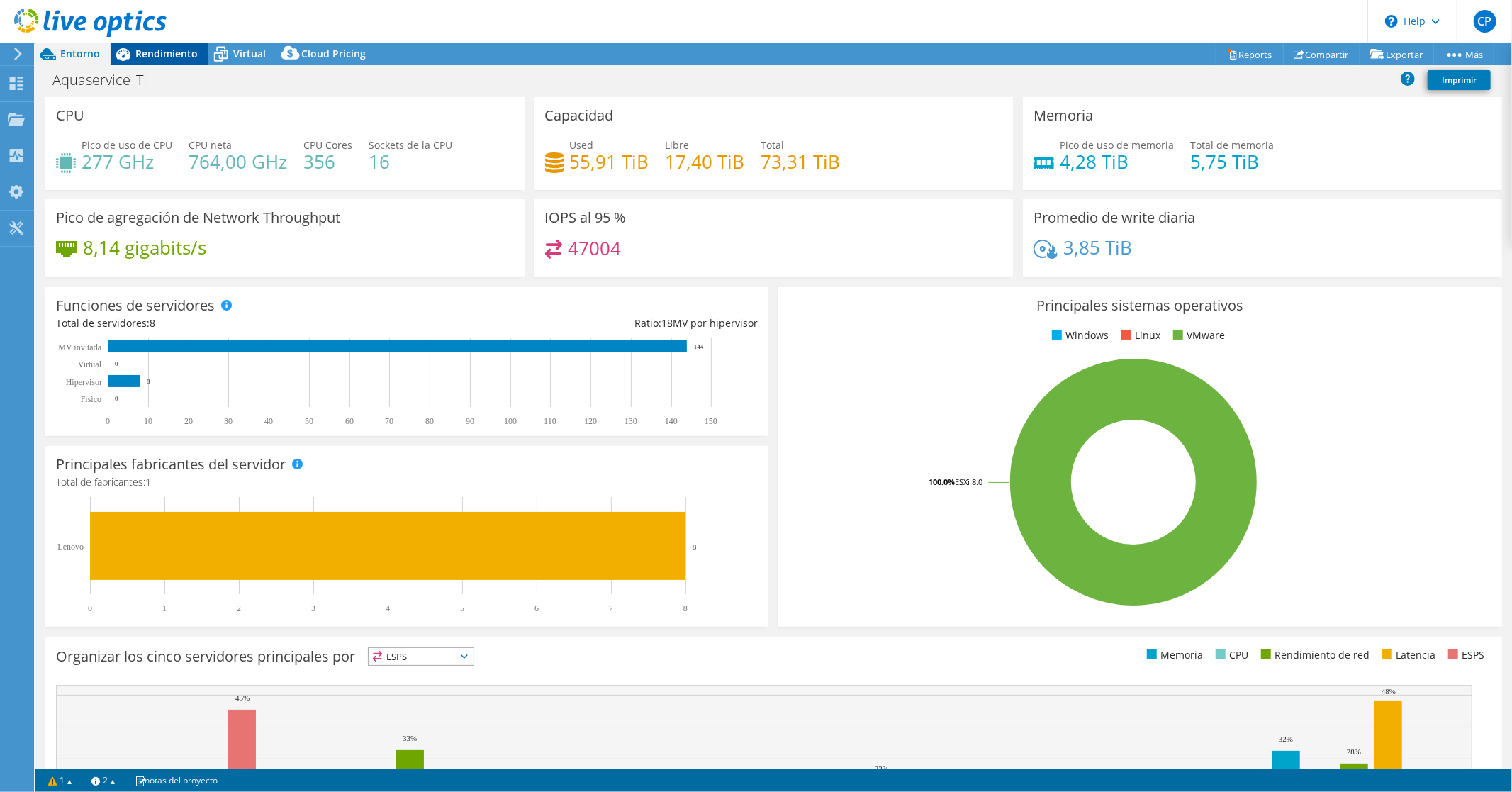
click at [177, 47] on span "Rendimiento" at bounding box center [167, 54] width 62 height 14
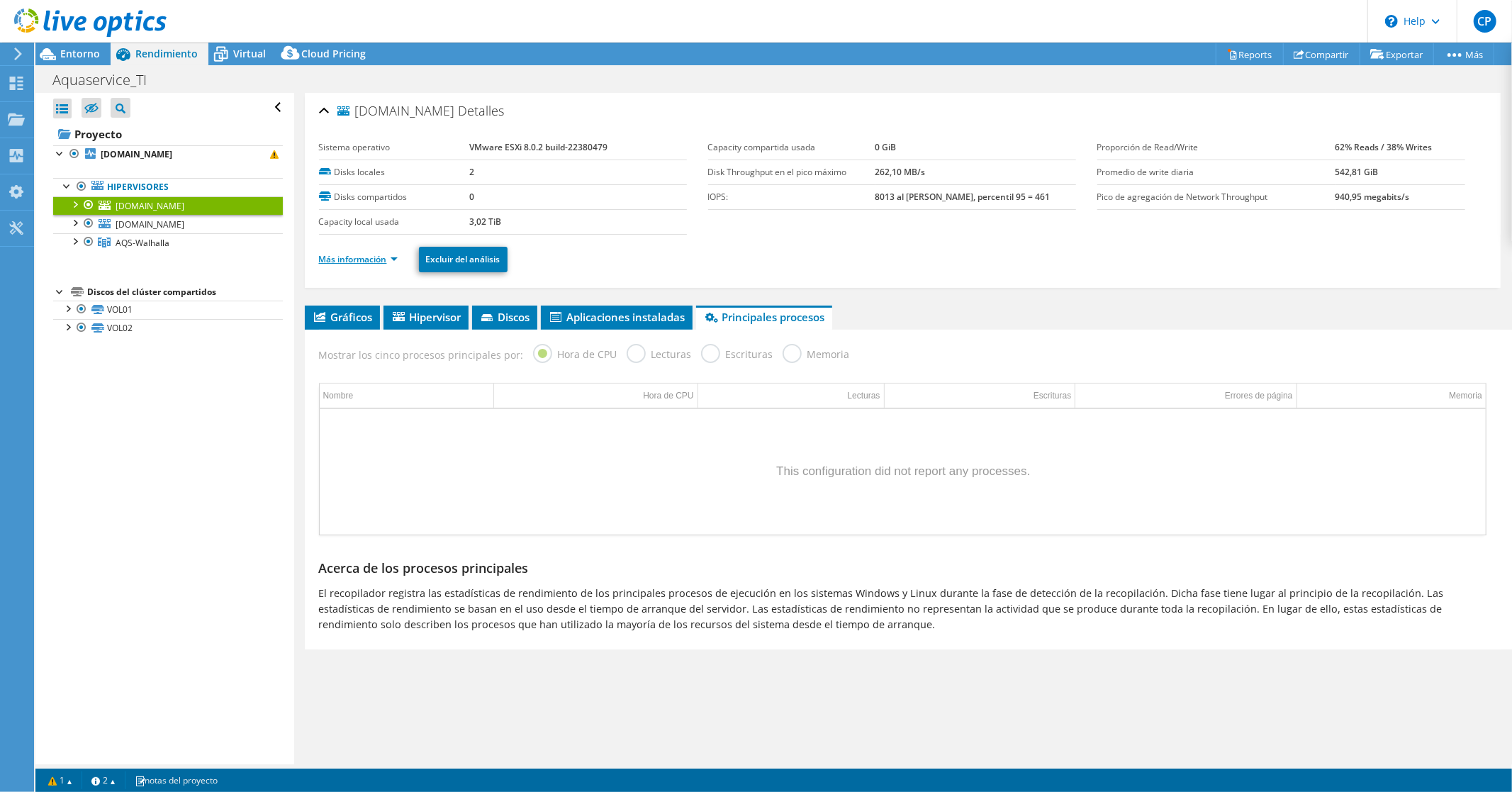
click at [343, 261] on link "Más información" at bounding box center [359, 259] width 79 height 12
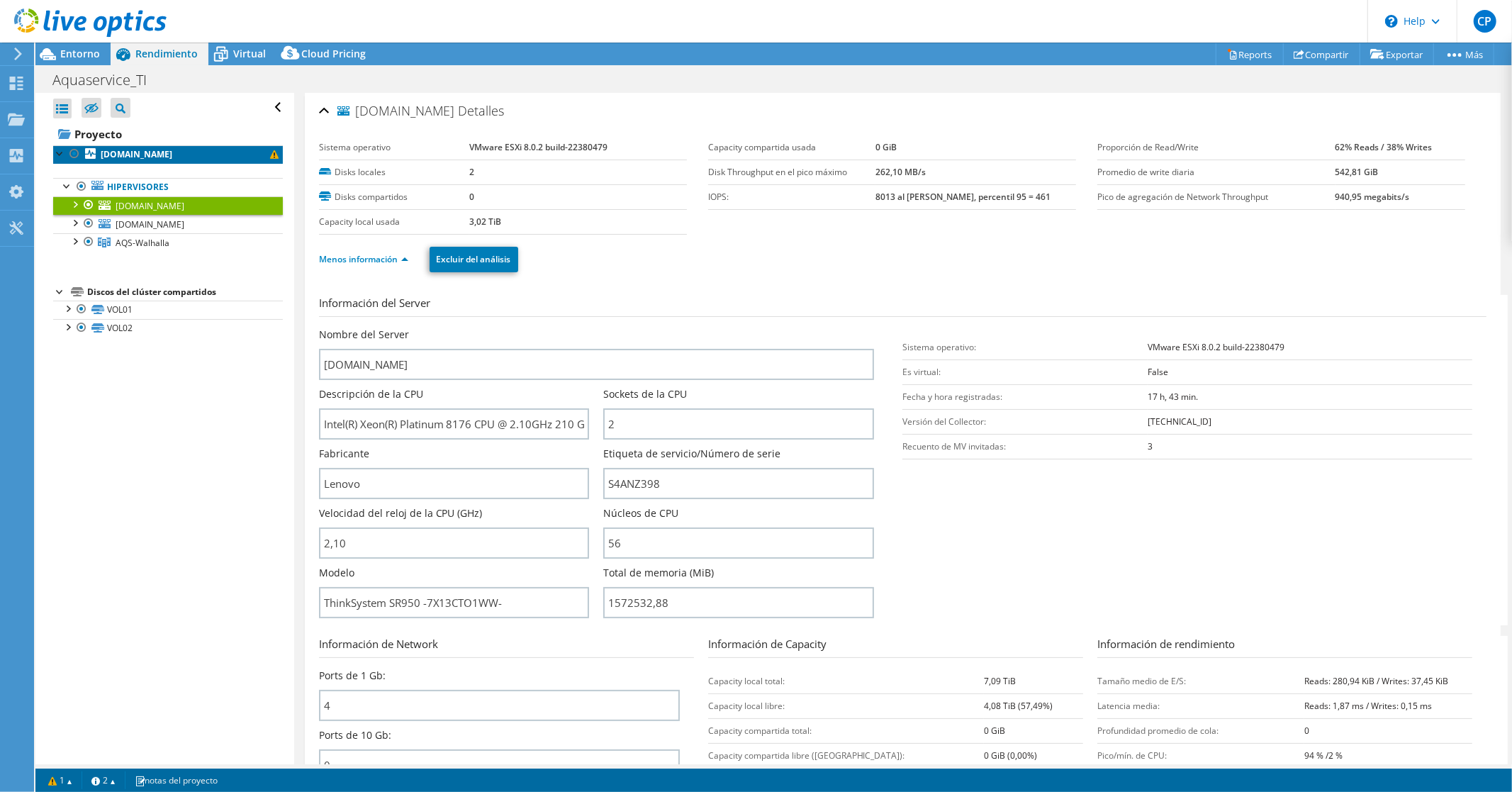
click at [122, 159] on b "[DOMAIN_NAME]" at bounding box center [136, 154] width 71 height 12
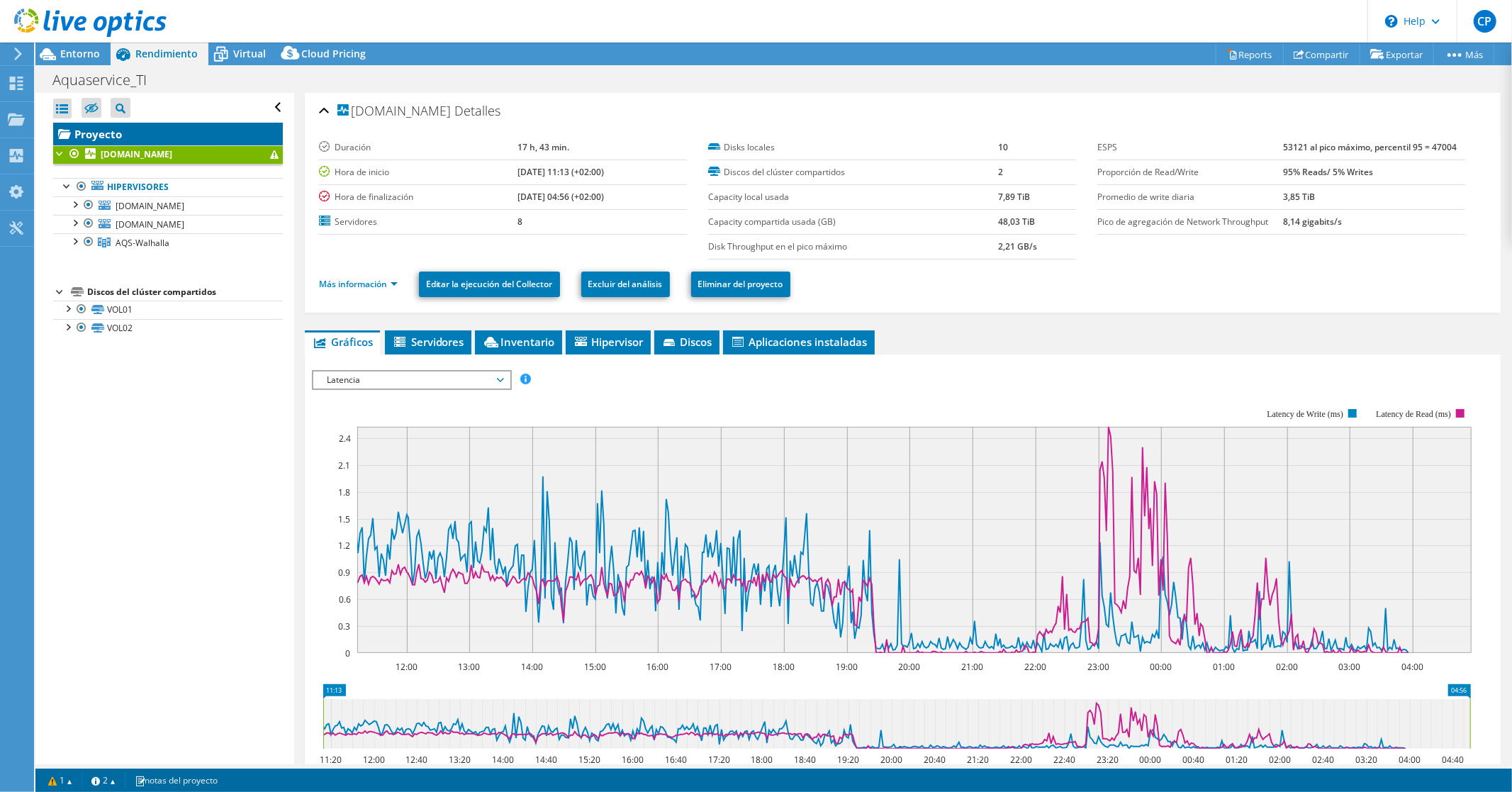
click at [103, 133] on link "Proyecto" at bounding box center [168, 134] width 230 height 23
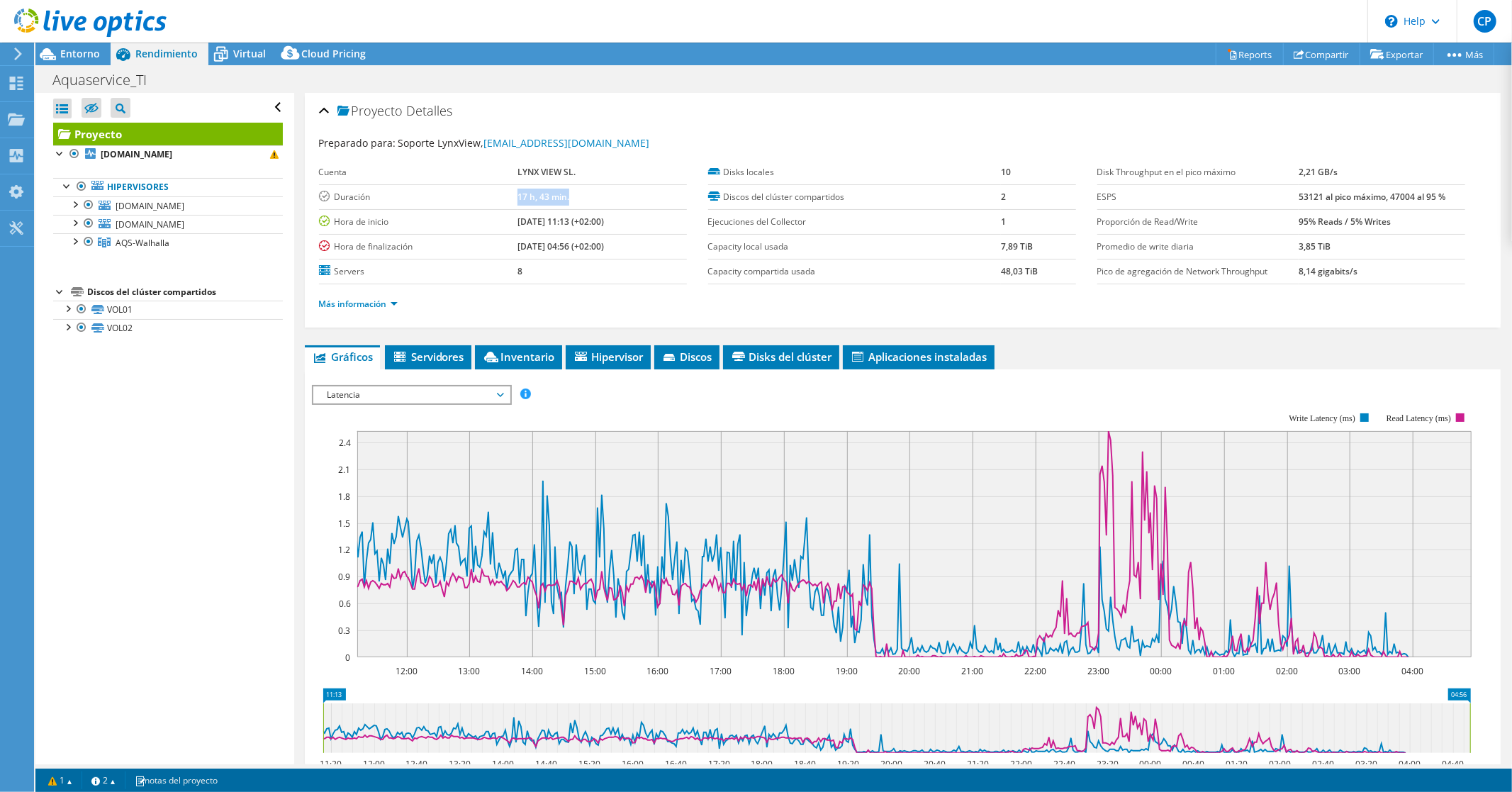
drag, startPoint x: 472, startPoint y: 194, endPoint x: 586, endPoint y: 196, distance: 114.0
click at [586, 196] on tr "Duración 17 h, 43 min." at bounding box center [503, 196] width 368 height 25
click at [598, 192] on td "17 h, 43 min." at bounding box center [601, 196] width 169 height 25
drag, startPoint x: 598, startPoint y: 192, endPoint x: 466, endPoint y: 199, distance: 132.2
click at [466, 199] on tr "Duración 17 h, 43 min." at bounding box center [503, 196] width 368 height 25
